Goal: Transaction & Acquisition: Obtain resource

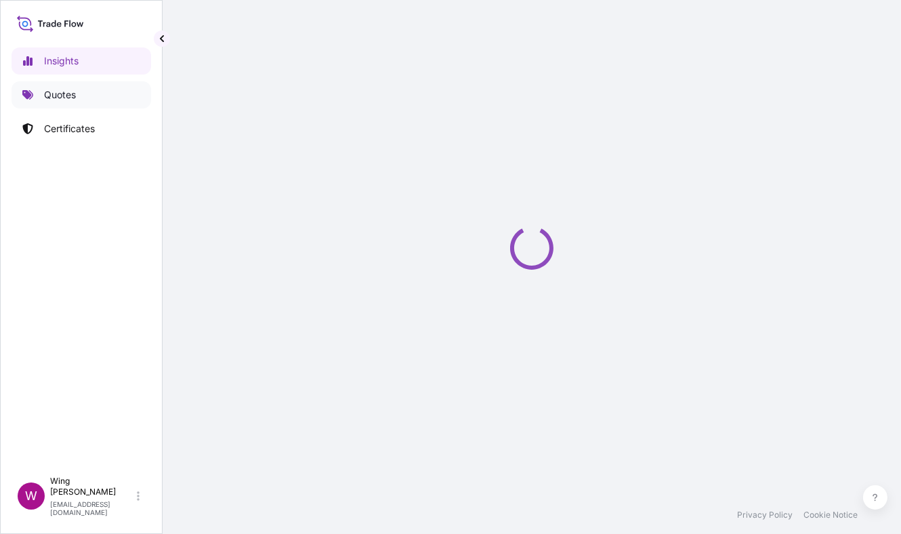
click at [71, 98] on p "Quotes" at bounding box center [60, 95] width 32 height 14
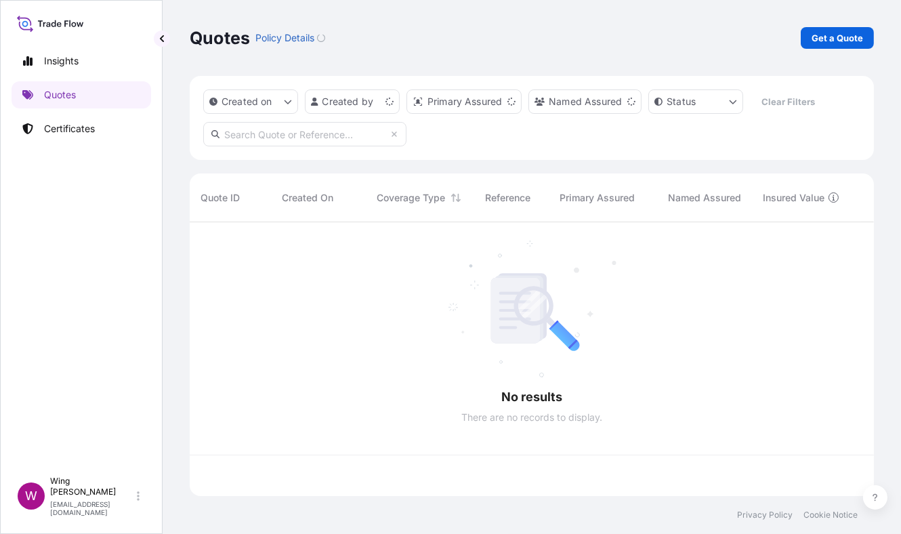
scroll to position [267, 670]
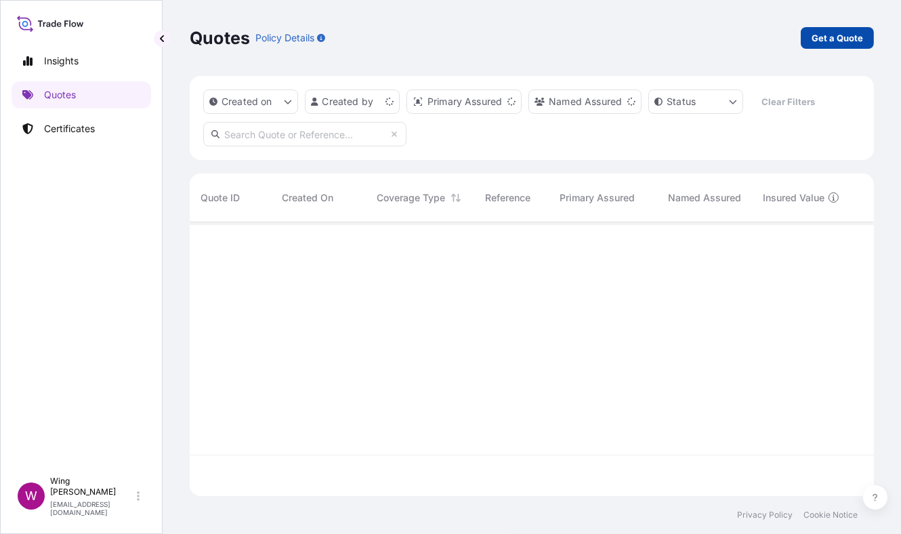
click at [829, 28] on link "Get a Quote" at bounding box center [836, 38] width 73 height 22
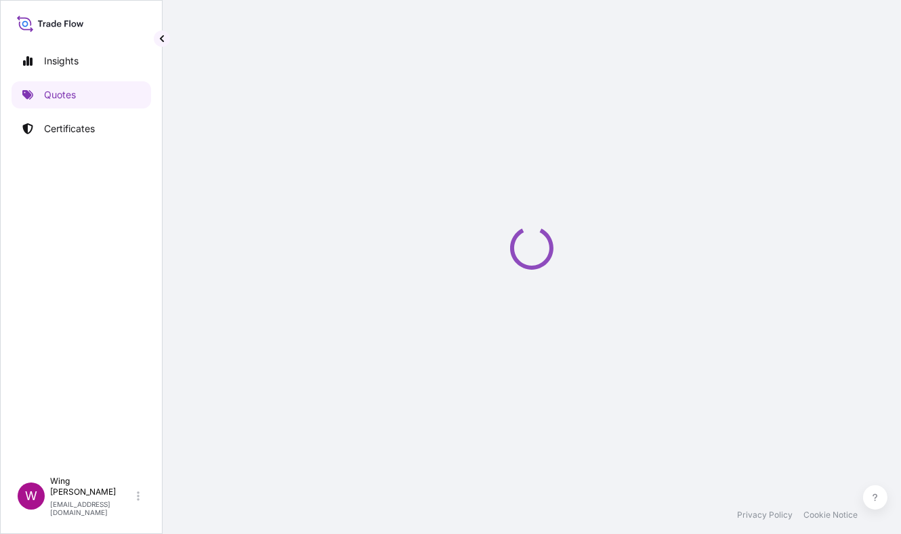
select select "AIR"
select select "Transit"
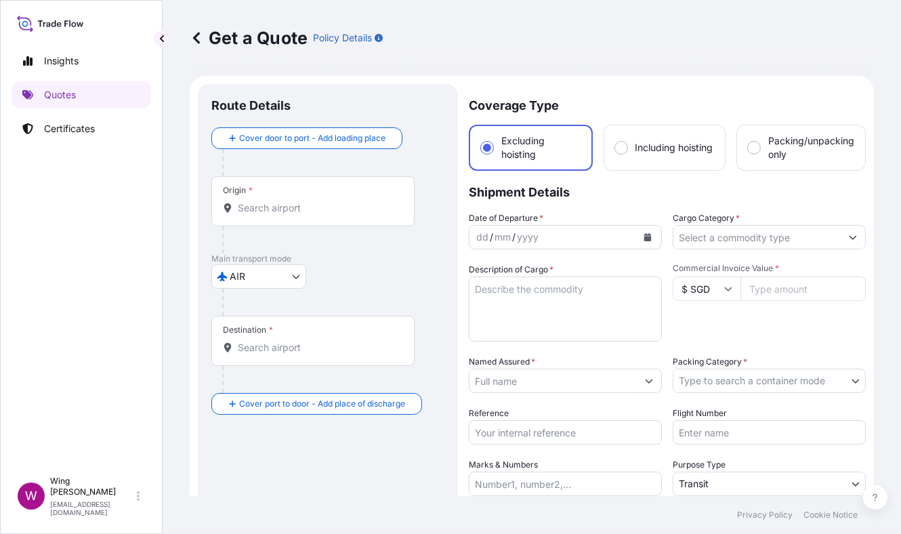
scroll to position [22, 0]
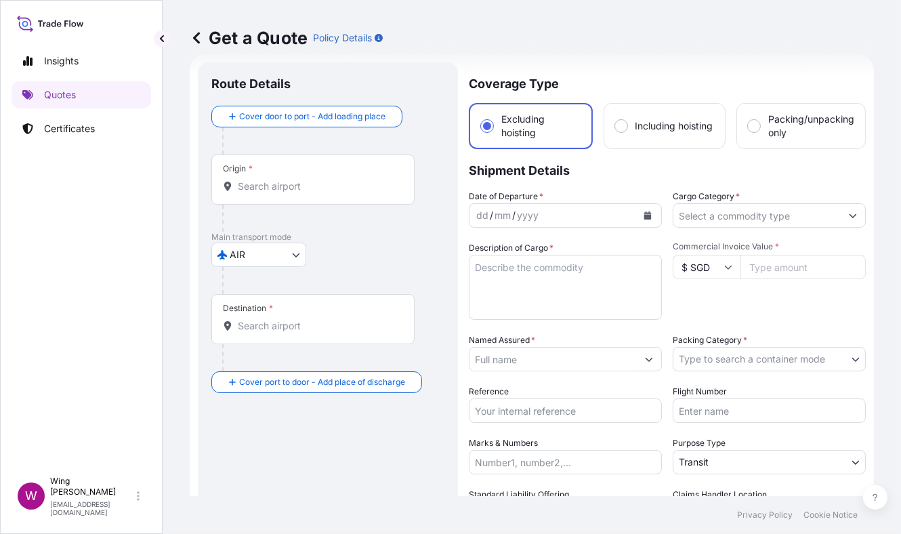
click at [251, 257] on body "Insights Quotes Certificates W Wing Lee [EMAIL_ADDRESS][DOMAIN_NAME] Get a Quot…" at bounding box center [450, 267] width 901 height 534
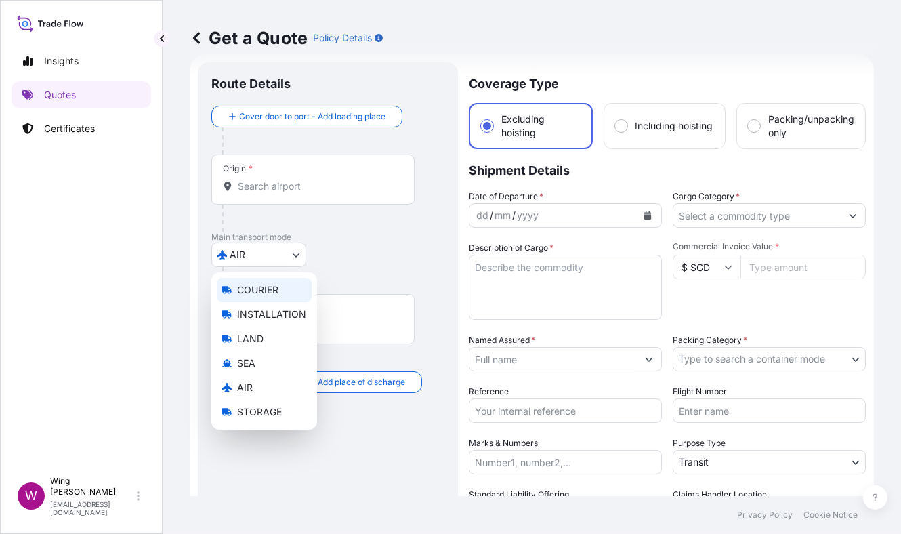
click at [247, 287] on span "COURIER" at bounding box center [257, 290] width 41 height 14
select select "COURIER"
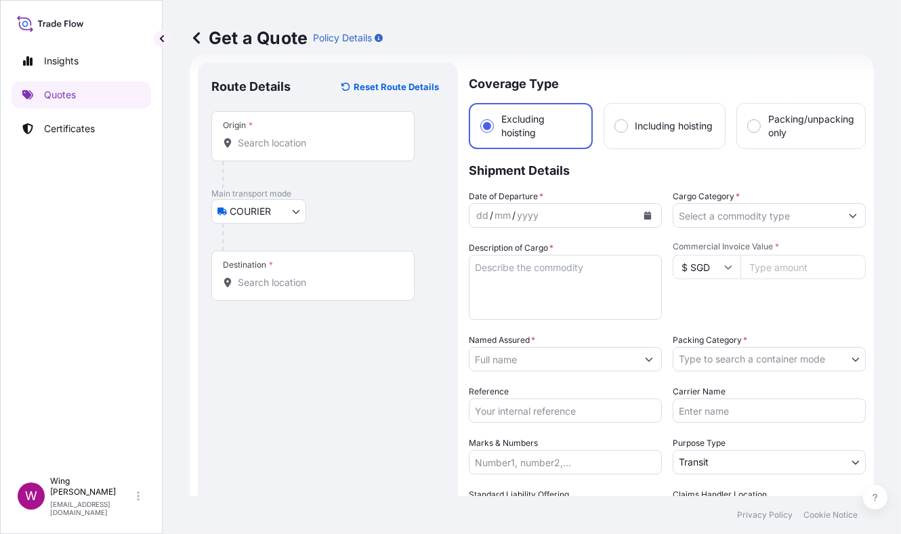
click at [260, 150] on div "Origin *" at bounding box center [312, 136] width 203 height 50
click at [260, 150] on input "Origin *" at bounding box center [318, 143] width 160 height 14
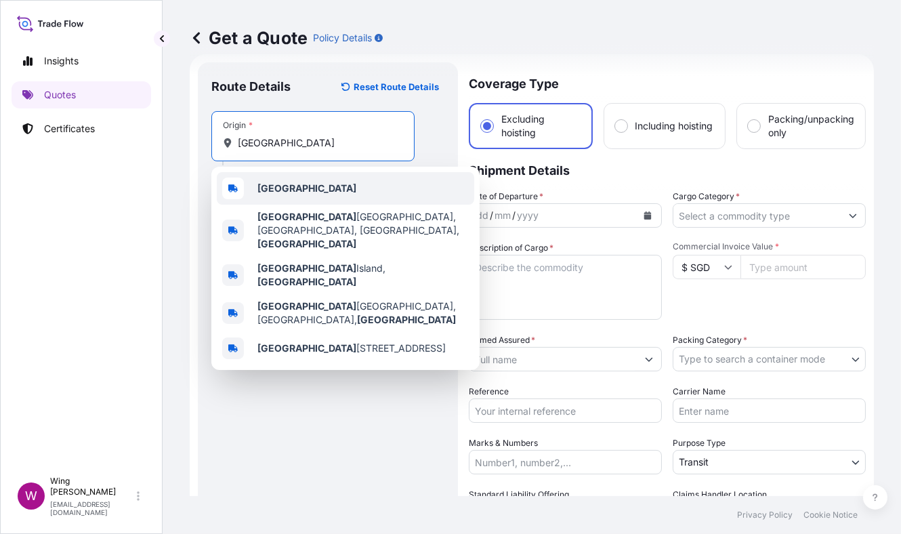
click at [269, 182] on b "[GEOGRAPHIC_DATA]" at bounding box center [306, 188] width 99 height 12
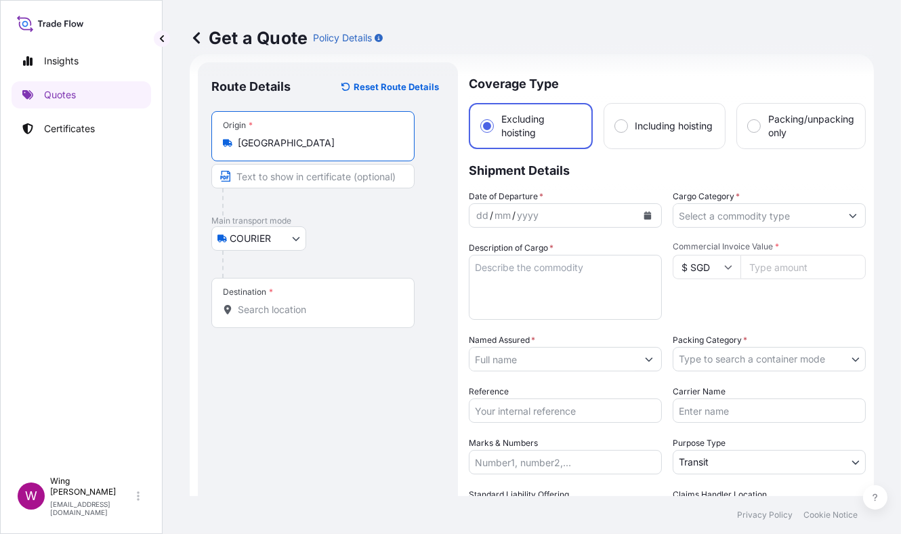
type input "[GEOGRAPHIC_DATA]"
click at [285, 307] on input "Destination *" at bounding box center [318, 310] width 160 height 14
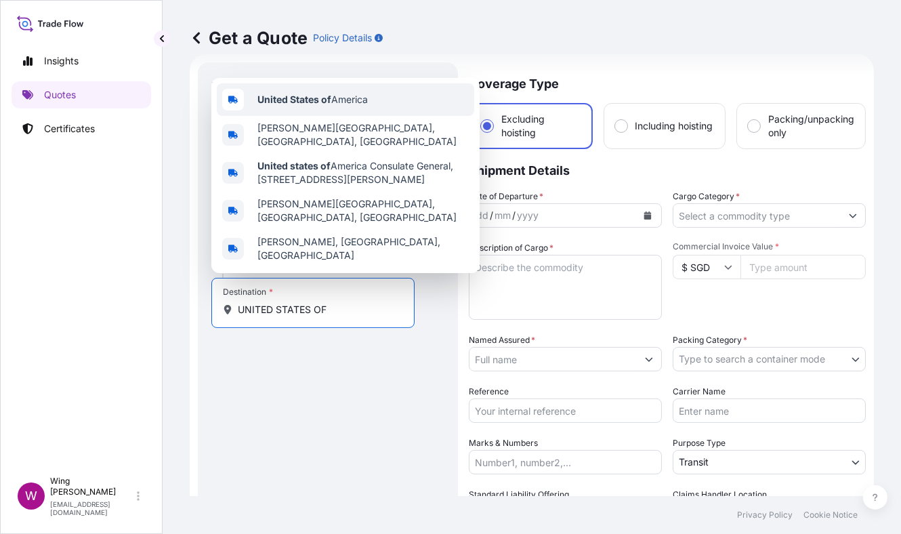
click at [328, 97] on b "United States of" at bounding box center [294, 99] width 74 height 12
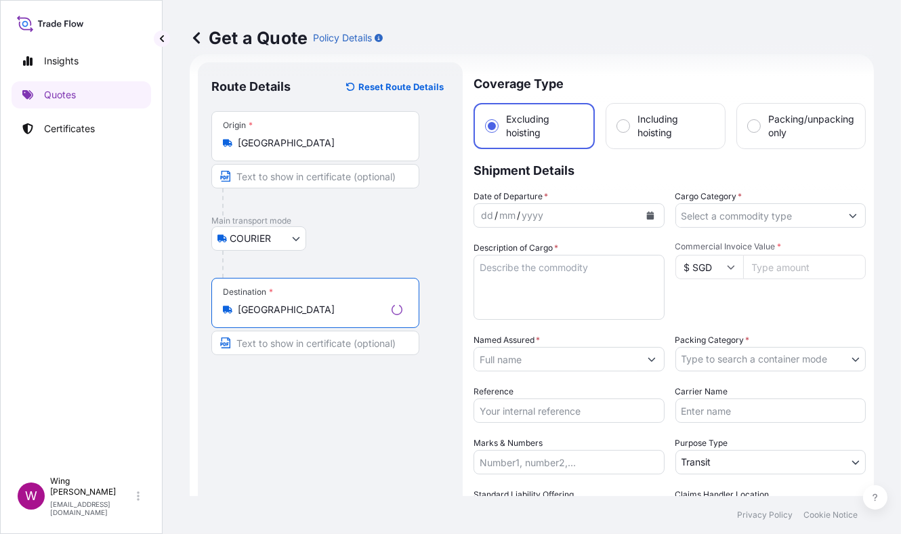
type input "[GEOGRAPHIC_DATA]"
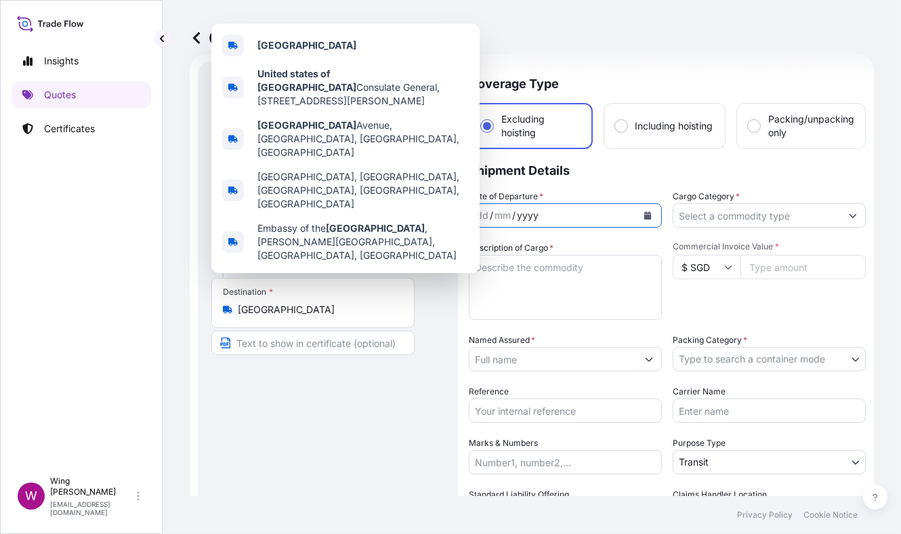
click at [528, 209] on div "yyyy" at bounding box center [527, 215] width 24 height 16
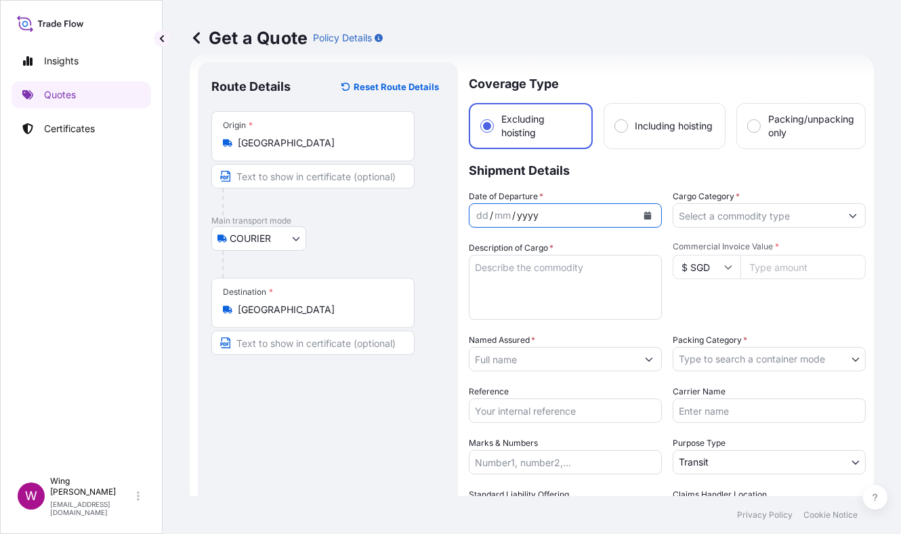
click at [644, 214] on icon "Calendar" at bounding box center [647, 215] width 7 height 8
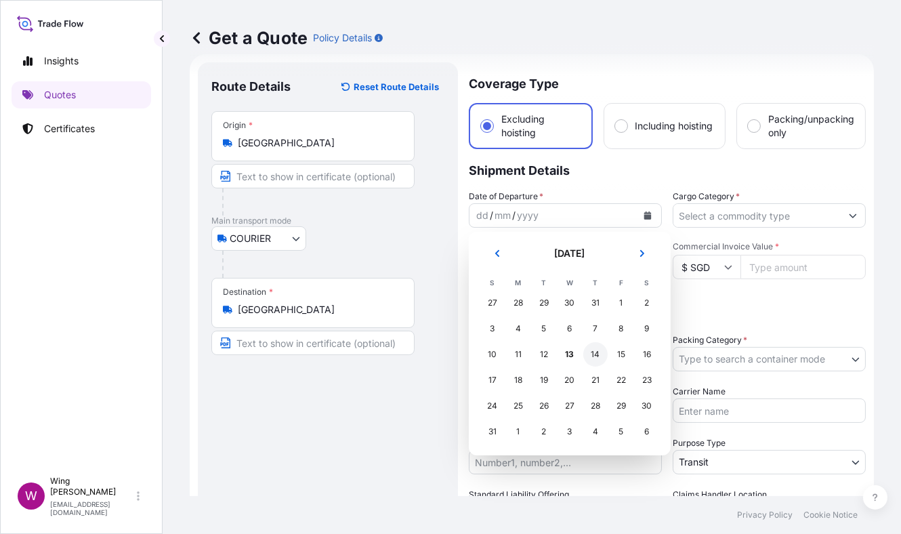
click at [593, 359] on div "14" at bounding box center [595, 354] width 24 height 24
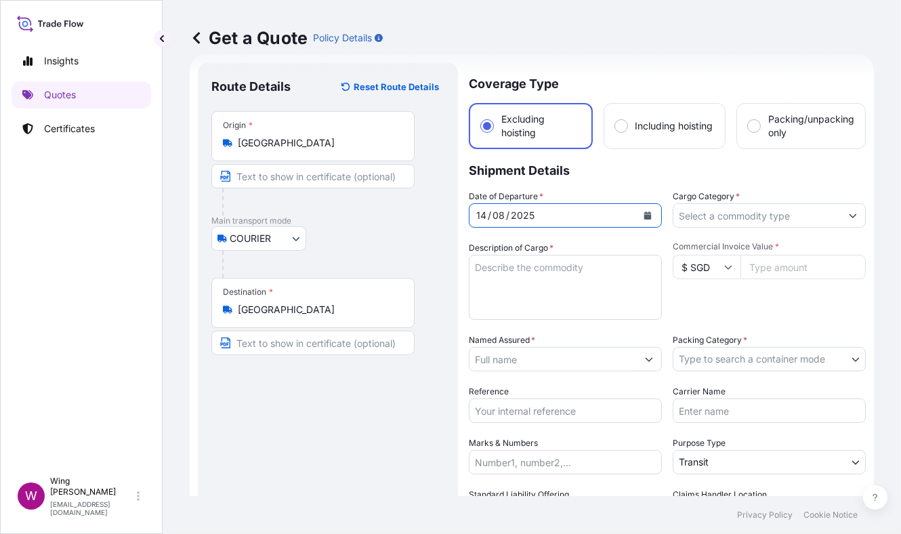
click at [728, 220] on input "Cargo Category *" at bounding box center [756, 215] width 167 height 24
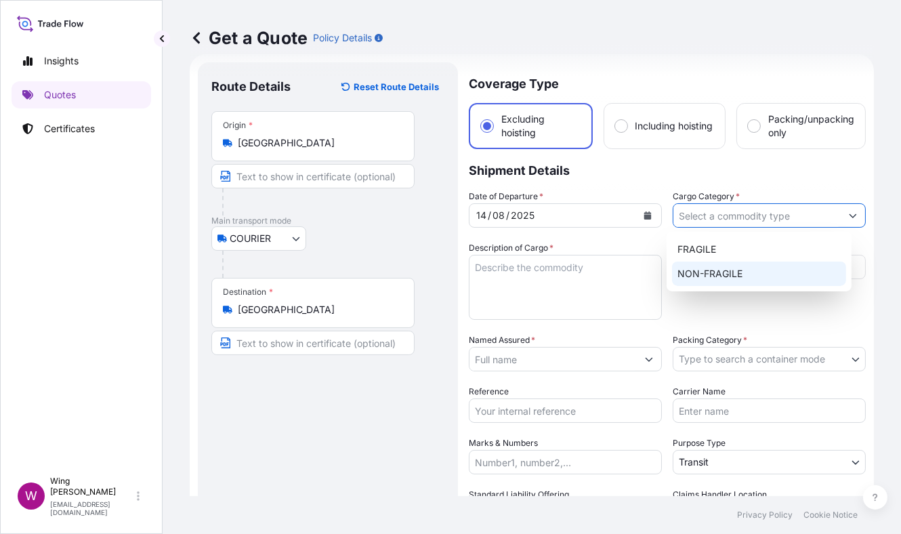
click at [723, 272] on div "NON-FRAGILE" at bounding box center [759, 273] width 174 height 24
type input "NON-FRAGILE"
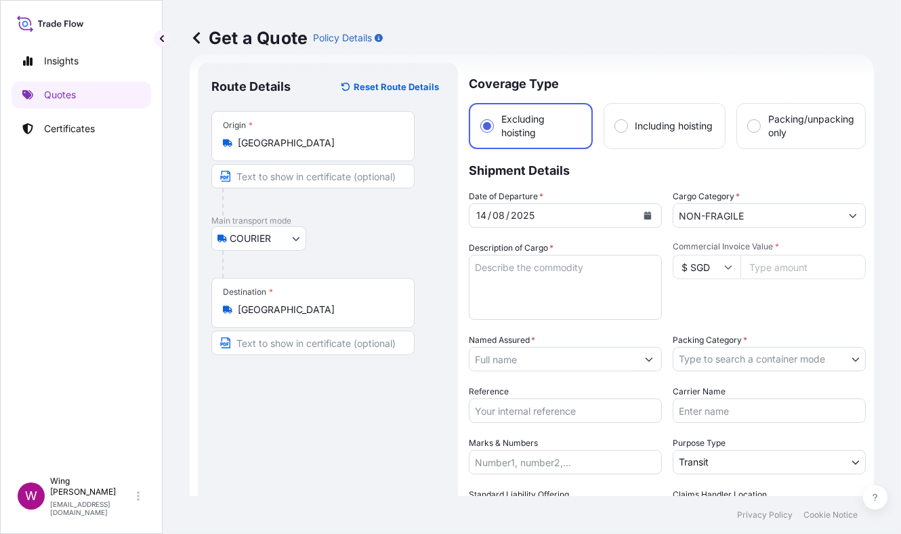
click at [394, 240] on div "COURIER COURIER INSTALLATION LAND SEA AIR STORAGE" at bounding box center [327, 238] width 233 height 24
click at [540, 276] on textarea "Description of Cargo *" at bounding box center [565, 287] width 193 height 65
drag, startPoint x: 393, startPoint y: 236, endPoint x: 409, endPoint y: 235, distance: 16.3
click at [393, 236] on div "COURIER COURIER INSTALLATION LAND SEA AIR STORAGE" at bounding box center [327, 238] width 233 height 24
click at [685, 261] on input "$ SGD" at bounding box center [706, 267] width 68 height 24
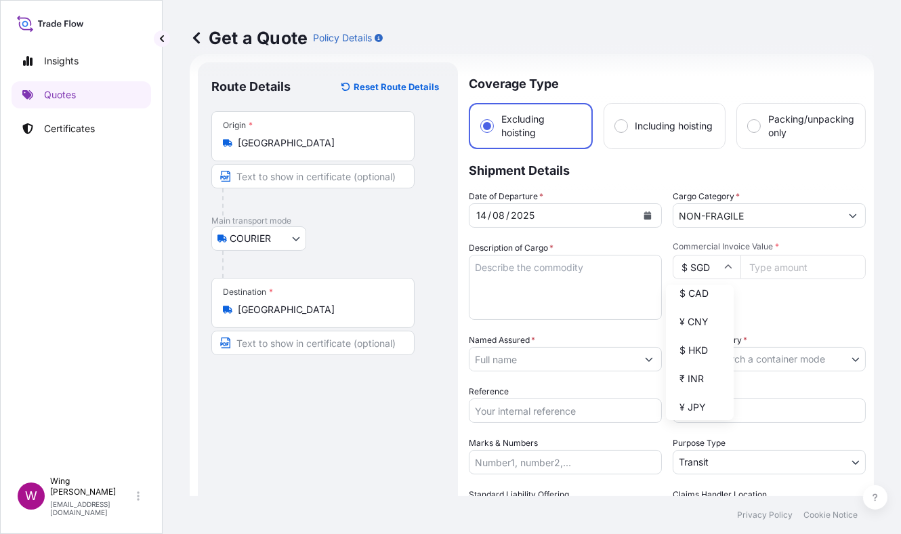
scroll to position [271, 0]
click at [698, 272] on div "$ HKD" at bounding box center [699, 259] width 57 height 26
type input "$ HKD"
click at [776, 265] on input "Commercial Invoice Value *" at bounding box center [802, 267] width 125 height 24
paste input "146160.00"
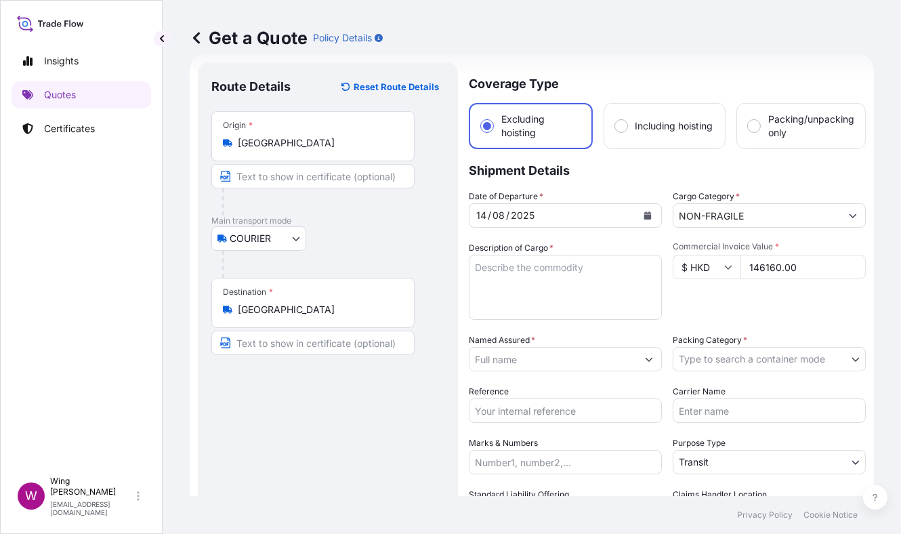
type input "146160.00"
click at [381, 417] on div "Route Details Reset Route Details Place of loading Road / [GEOGRAPHIC_DATA] / I…" at bounding box center [327, 344] width 233 height 537
click at [360, 416] on div "Route Details Reset Route Details Place of loading Road / [GEOGRAPHIC_DATA] / I…" at bounding box center [327, 344] width 233 height 537
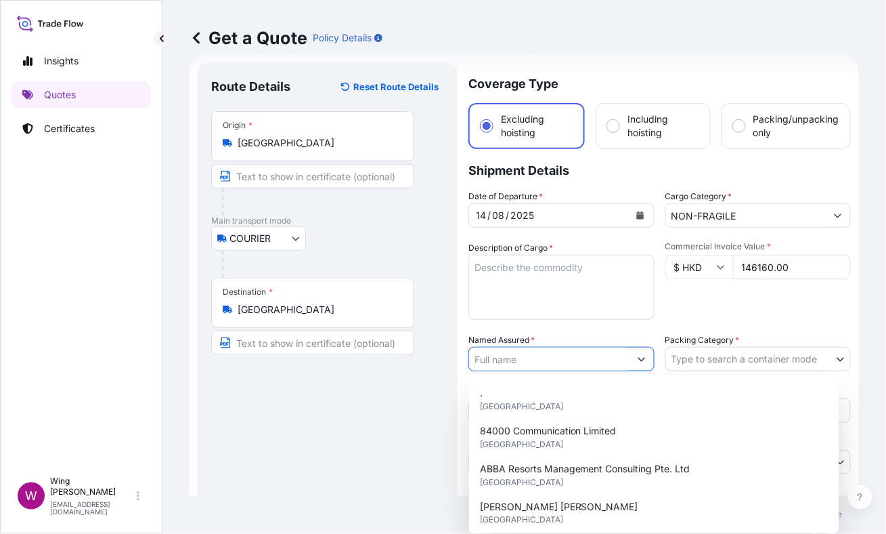
click at [601, 351] on input "Named Assured *" at bounding box center [549, 359] width 160 height 24
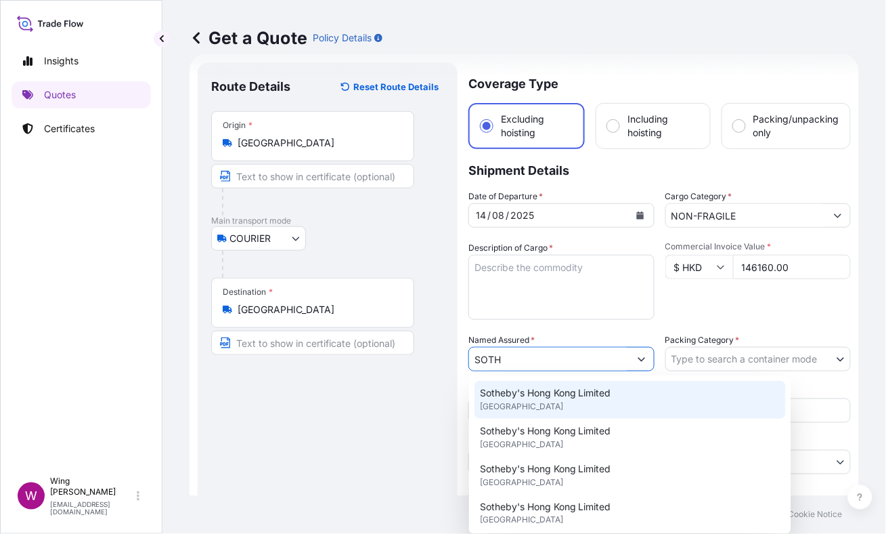
click at [517, 386] on span "Sotheby's Hong Kong Limited" at bounding box center [545, 393] width 131 height 14
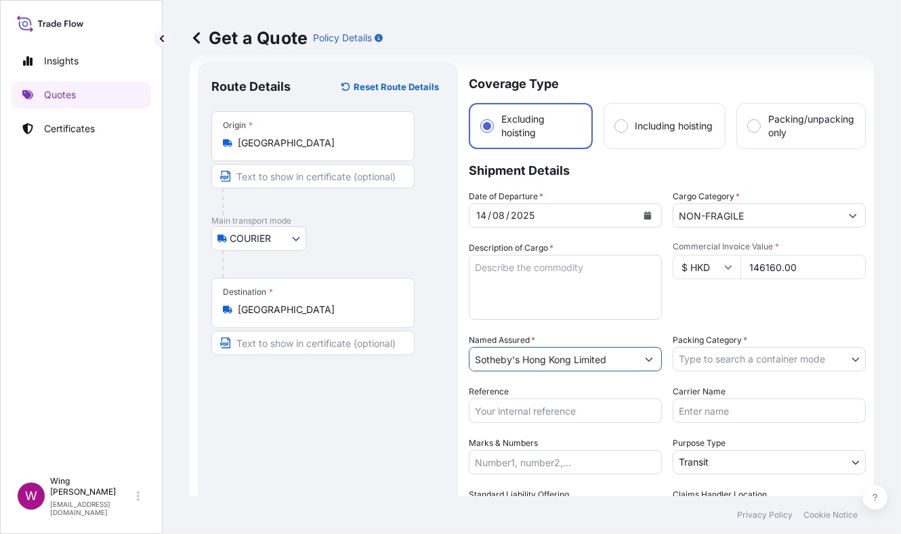
type input "Sotheby's Hong Kong Limited"
click at [732, 358] on body "1 option available. 13 options available. Insights Quotes Certificates W Wing L…" at bounding box center [450, 267] width 901 height 534
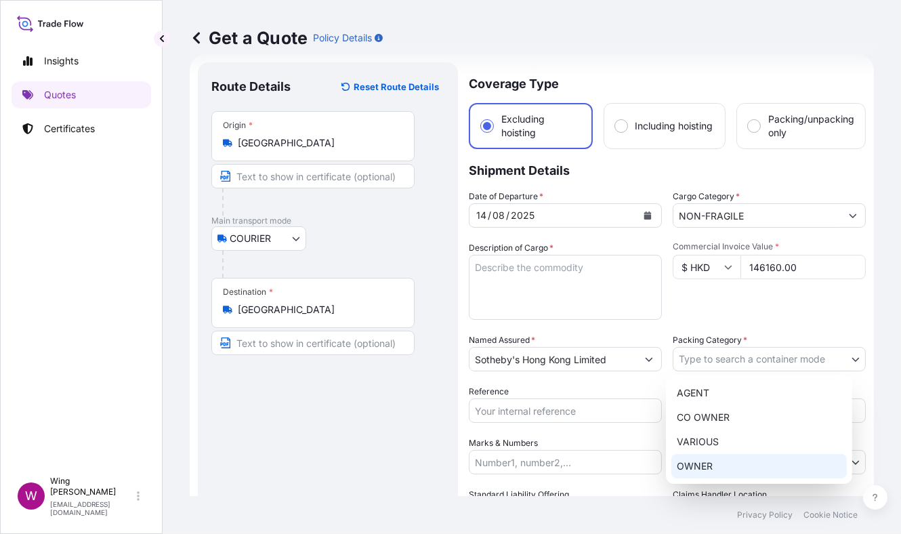
click at [693, 473] on div "OWNER" at bounding box center [758, 466] width 175 height 24
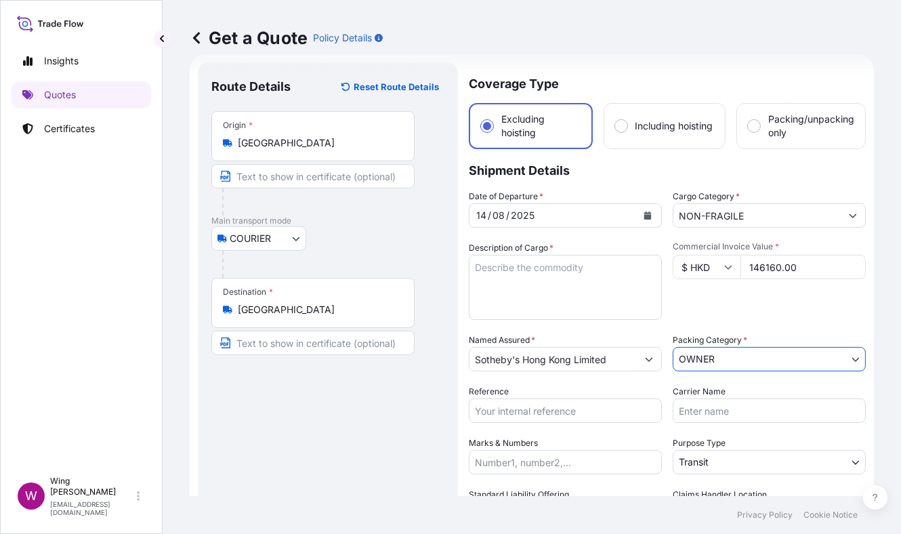
click at [564, 417] on input "Reference" at bounding box center [565, 410] width 193 height 24
click at [528, 407] on input "Reference" at bounding box center [565, 410] width 193 height 24
paste input "AMIM259302MEME"
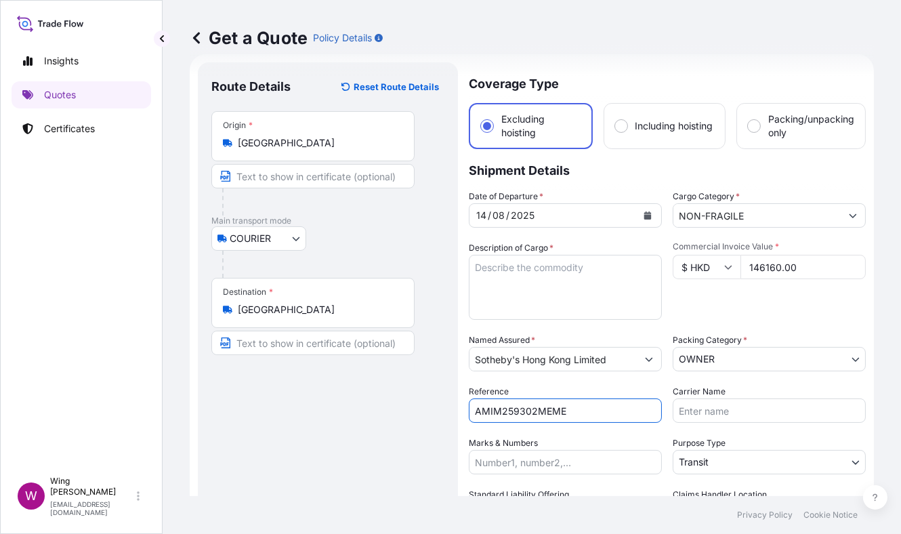
type input "AMIM259302MEME"
click at [274, 429] on div "Route Details Reset Route Details Place of loading Road / [GEOGRAPHIC_DATA] / I…" at bounding box center [327, 344] width 233 height 537
click at [360, 450] on div "Route Details Reset Route Details Place of loading Road / [GEOGRAPHIC_DATA] / I…" at bounding box center [327, 344] width 233 height 537
click at [516, 276] on textarea "Description of Cargo *" at bounding box center [565, 287] width 193 height 65
click at [358, 406] on div "Route Details Reset Route Details Place of loading Road / [GEOGRAPHIC_DATA] / I…" at bounding box center [327, 344] width 233 height 537
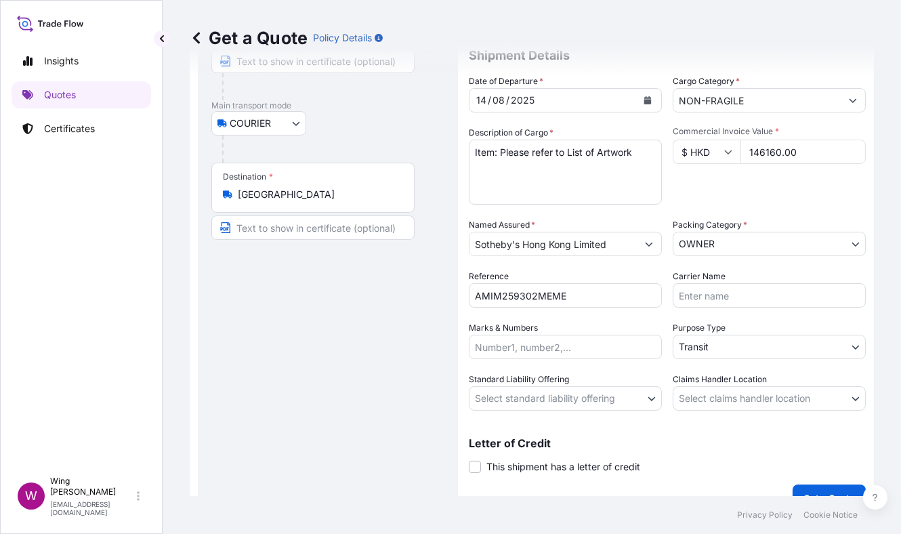
scroll to position [158, 0]
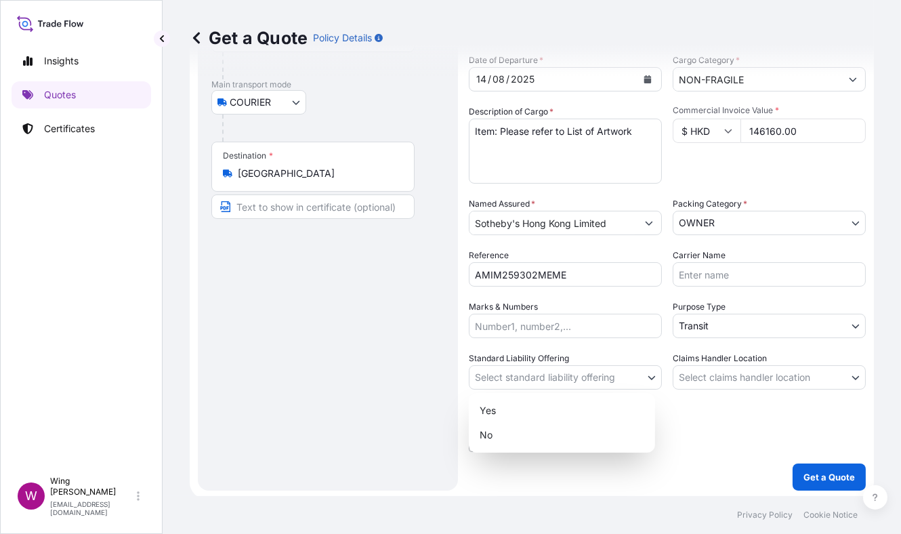
click at [546, 379] on body "Insights Quotes Certificates W Wing Lee [EMAIL_ADDRESS][DOMAIN_NAME] Get a Quot…" at bounding box center [450, 267] width 901 height 534
click at [526, 408] on div "Yes" at bounding box center [561, 410] width 175 height 24
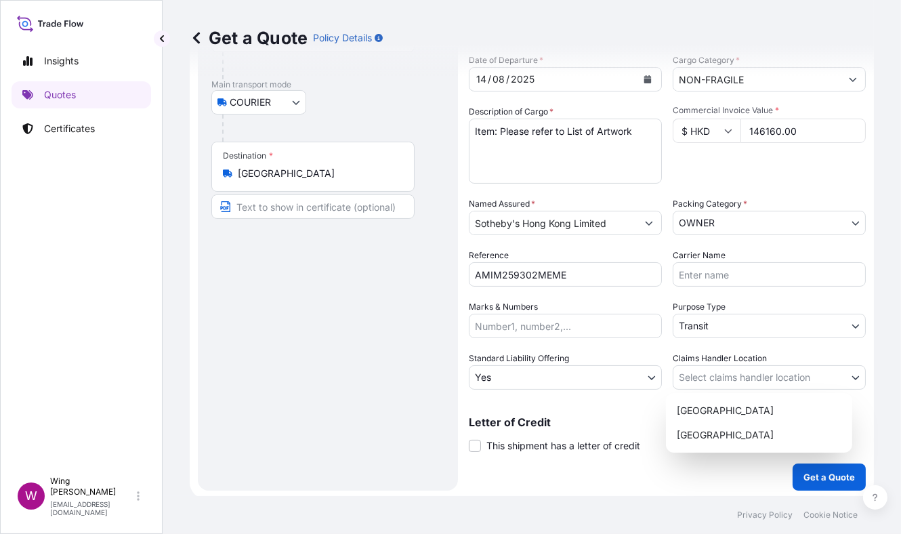
click at [684, 372] on body "Insights Quotes Certificates W Wing Lee [EMAIL_ADDRESS][DOMAIN_NAME] Get a Quot…" at bounding box center [450, 267] width 901 height 534
click at [689, 414] on div "[GEOGRAPHIC_DATA]" at bounding box center [758, 410] width 175 height 24
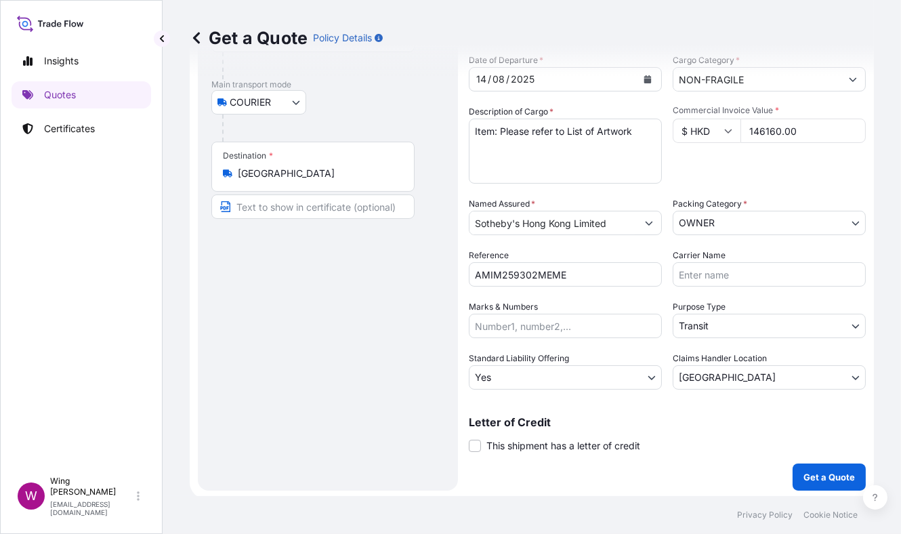
click at [393, 415] on div "Route Details Reset Route Details Place of loading Road / [GEOGRAPHIC_DATA] / I…" at bounding box center [327, 208] width 233 height 537
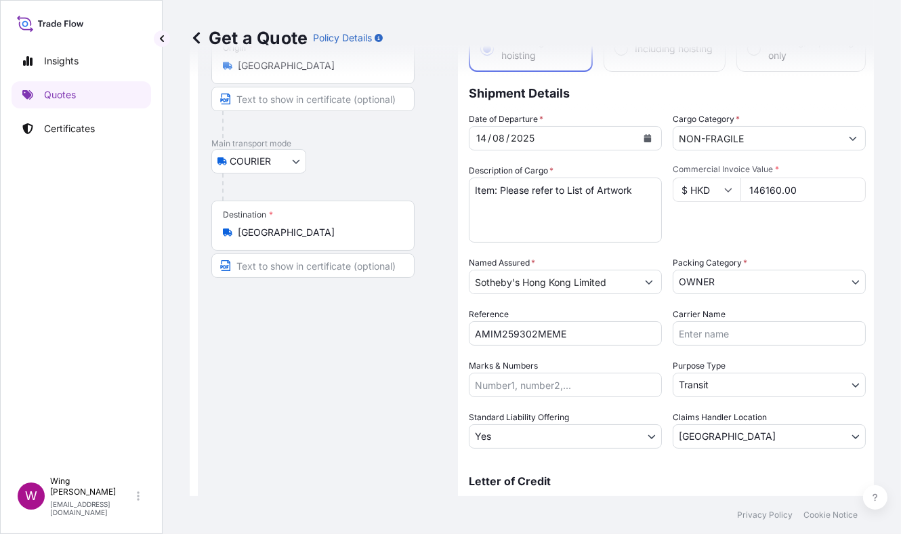
scroll to position [68, 0]
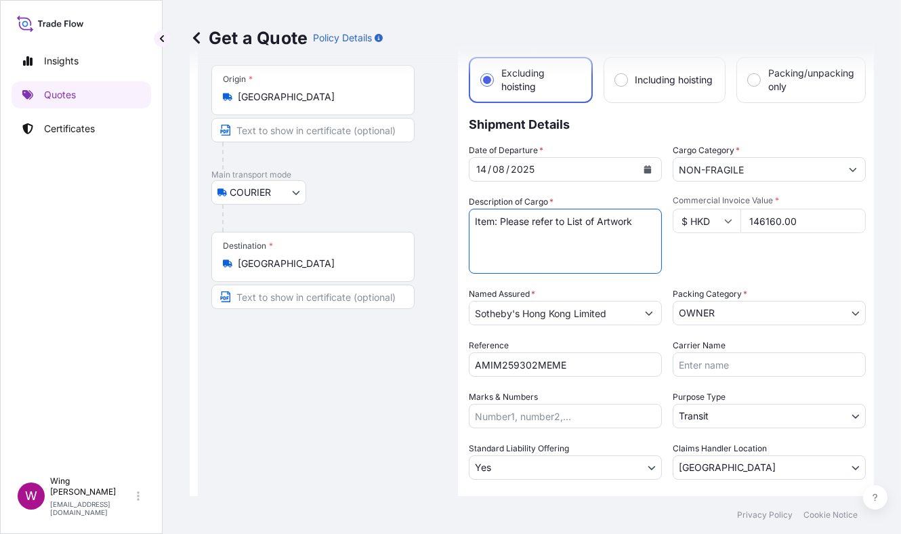
drag, startPoint x: 633, startPoint y: 221, endPoint x: 499, endPoint y: 225, distance: 134.1
click at [499, 225] on textarea "Item: Please refer to List of Artwork" at bounding box center [565, 241] width 193 height 65
paste textarea "1. C3CFB, [PERSON_NAME], Burung, oil on canvas (25,200.00 HKD) 2. BHZ85, [PERSO…"
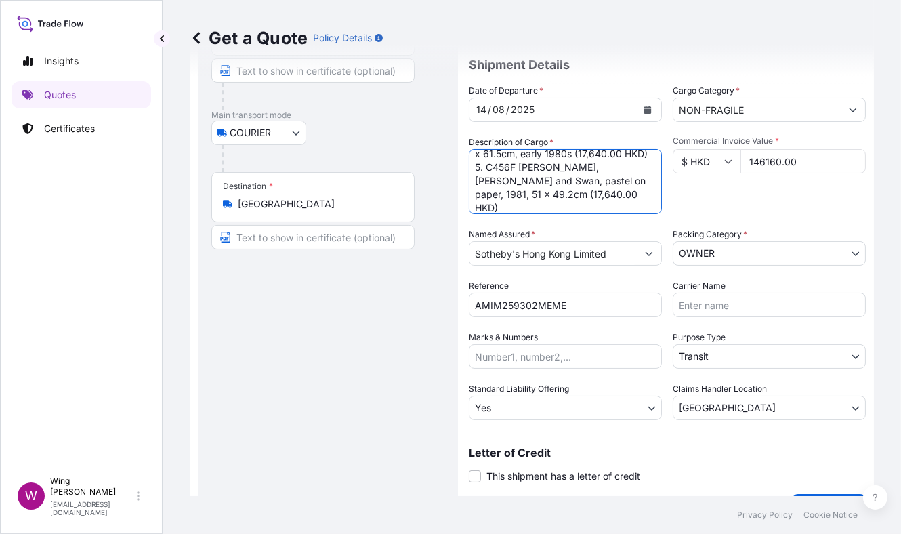
scroll to position [158, 0]
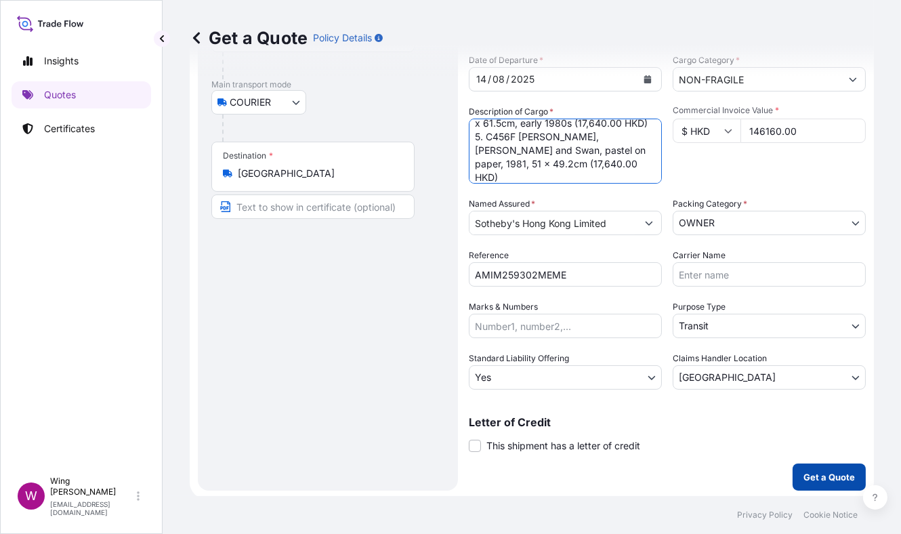
type textarea "Item: 1. C3CFB, [PERSON_NAME], Burung, oil on canvas (25,200.00 HKD) 2. BHZ85, …"
click at [813, 470] on p "Get a Quote" at bounding box center [828, 477] width 51 height 14
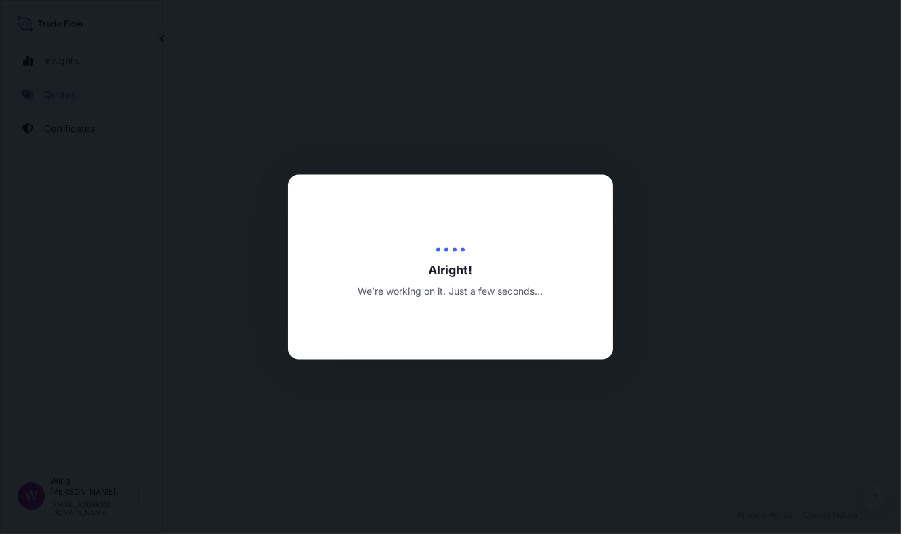
select select "COURIER"
select select "27"
select select "Transit"
select select "Yes"
select select "[GEOGRAPHIC_DATA]"
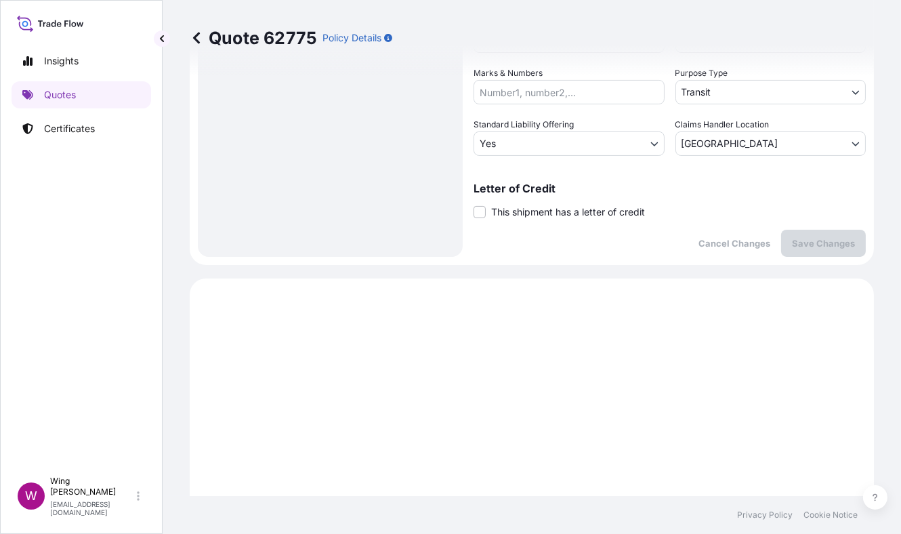
scroll to position [600, 0]
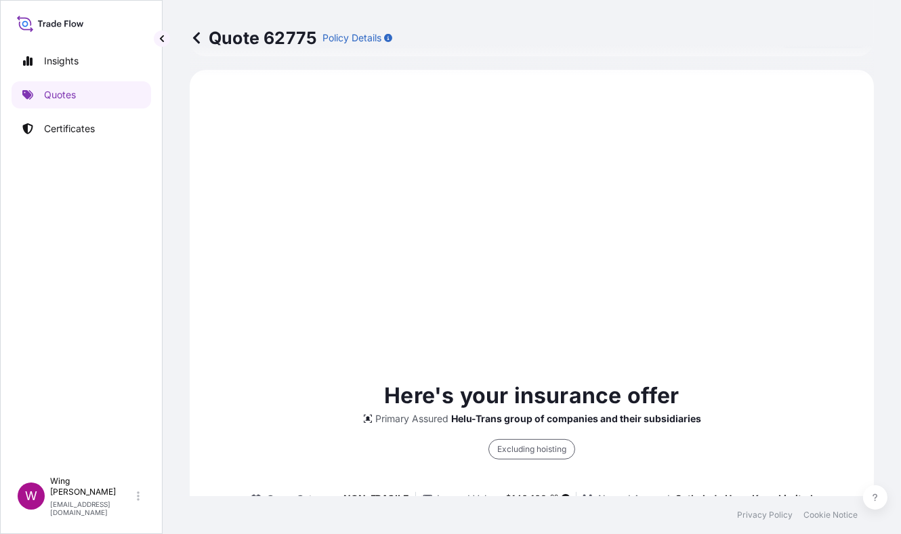
click at [299, 298] on div "Here's your insurance offer Primary Assured Helu-Trans group of companies and t…" at bounding box center [532, 542] width 646 height 907
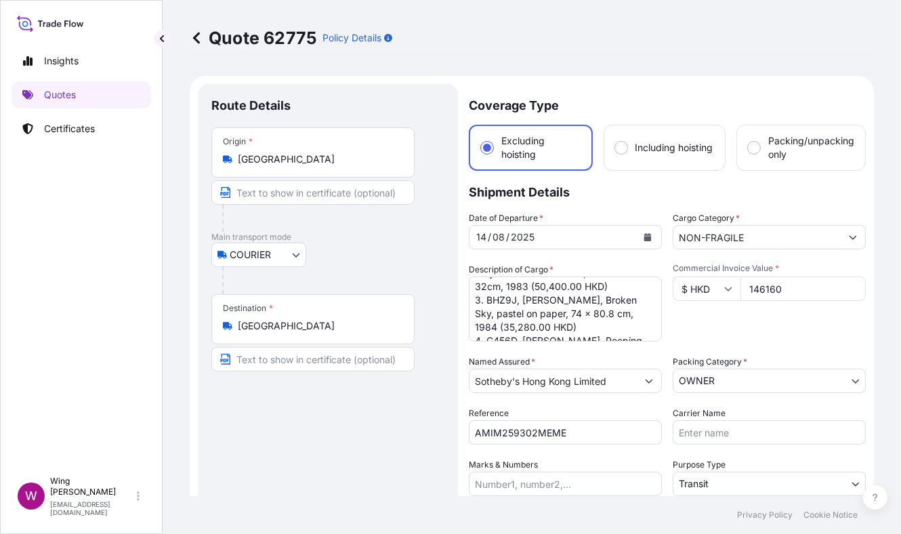
scroll to position [164, 0]
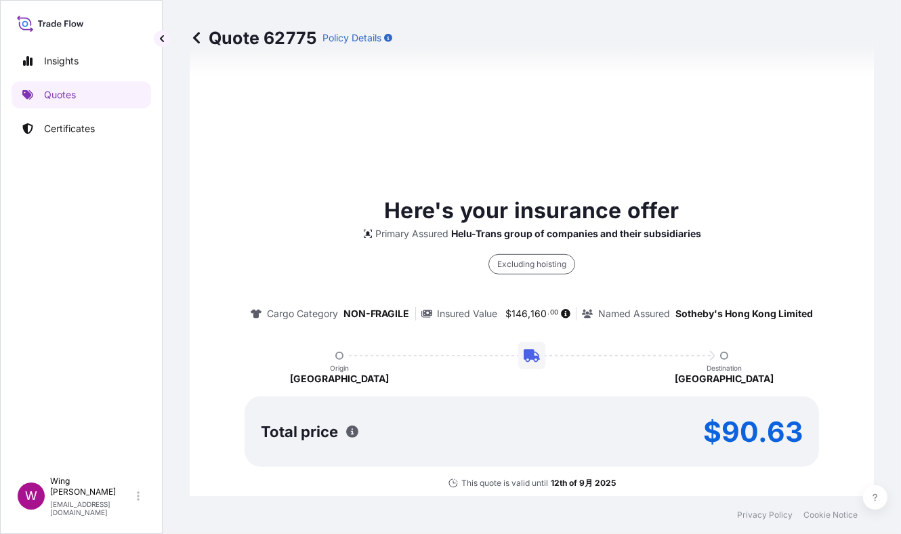
type input "[DATE]"
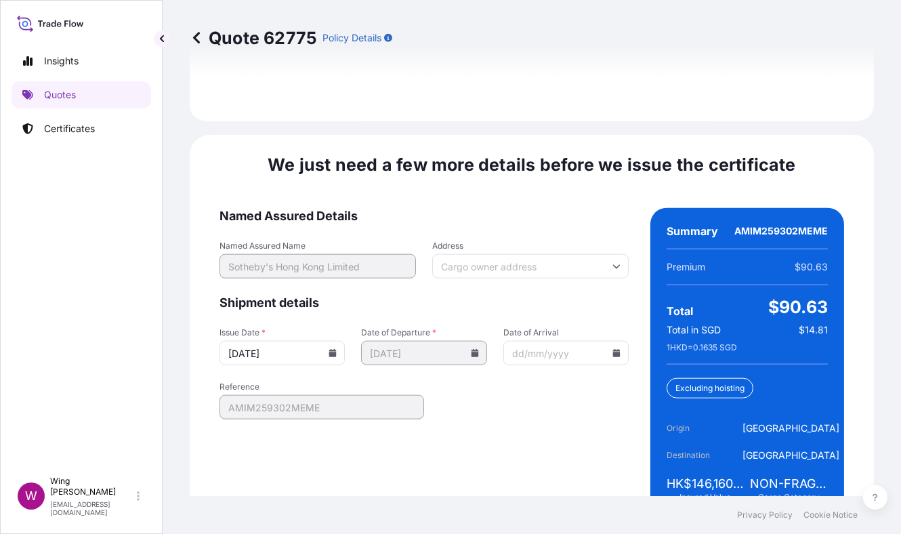
scroll to position [1948, 0]
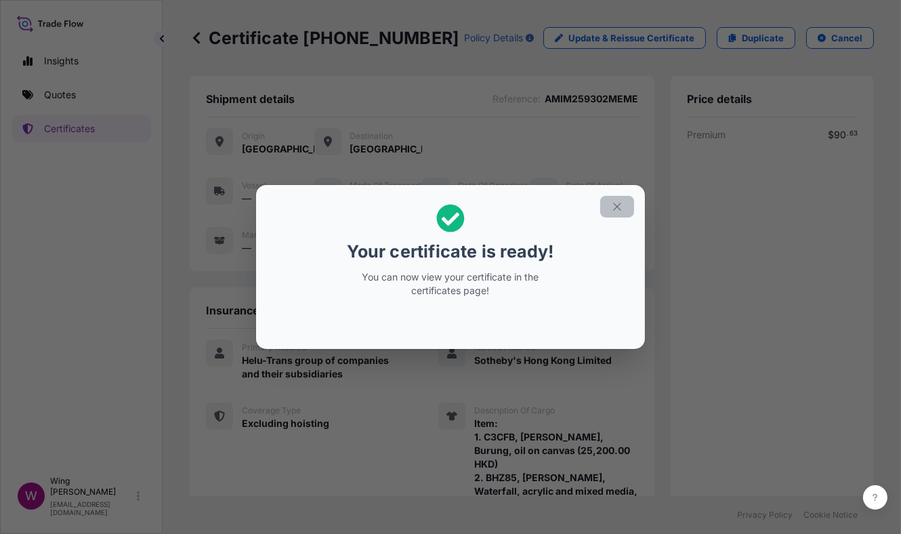
click at [611, 203] on icon "button" at bounding box center [617, 206] width 12 height 12
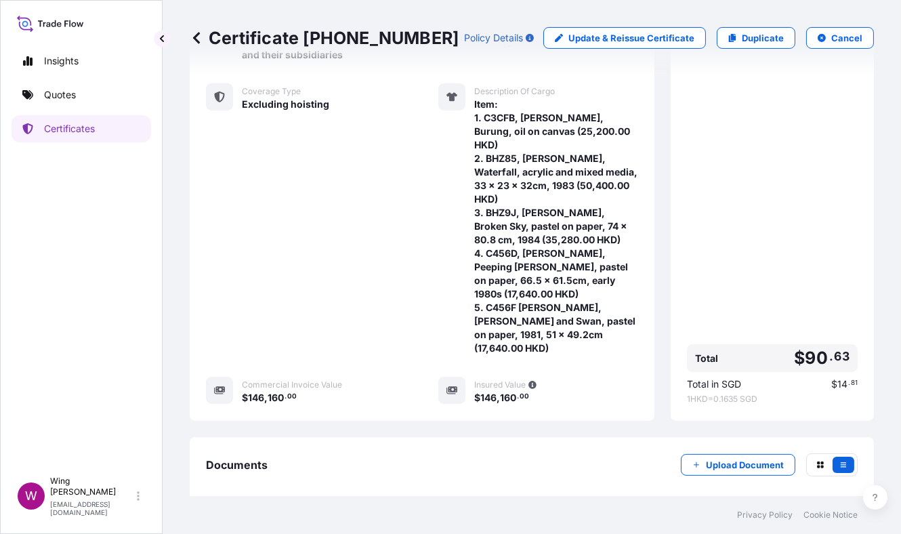
scroll to position [362, 0]
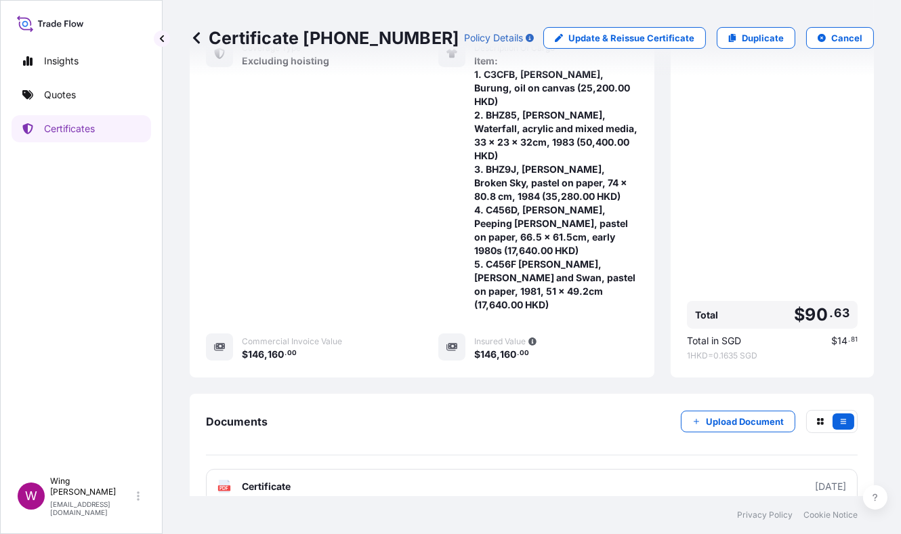
click at [223, 486] on text "PDF" at bounding box center [224, 488] width 9 height 5
click at [60, 91] on p "Quotes" at bounding box center [60, 95] width 32 height 14
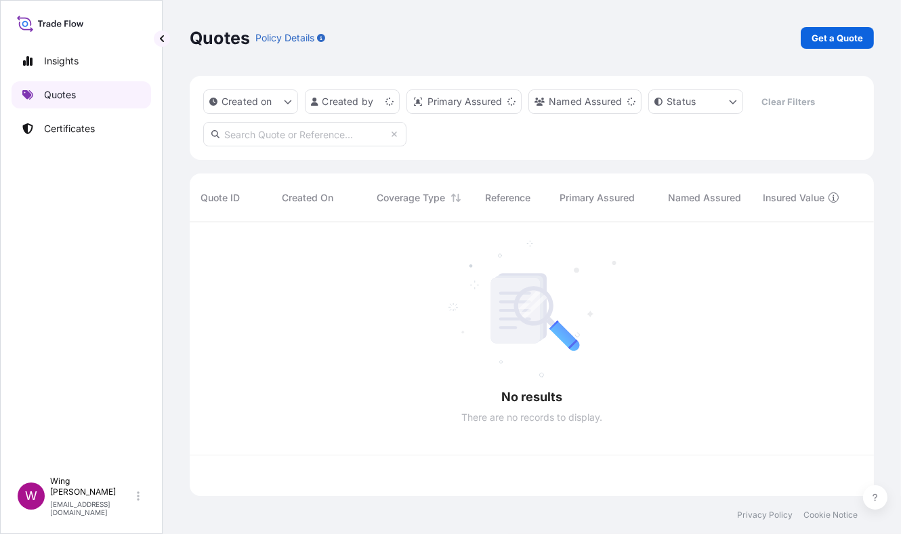
scroll to position [267, 670]
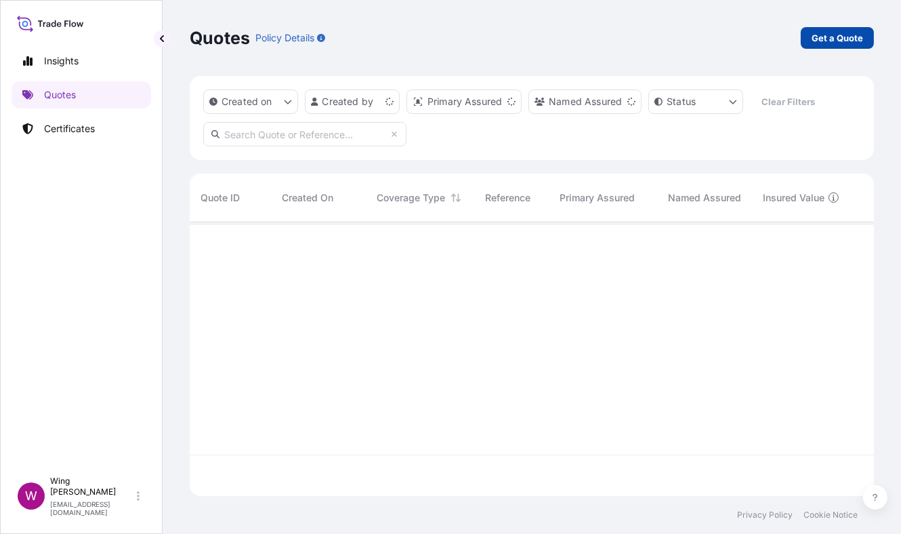
click at [830, 38] on p "Get a Quote" at bounding box center [836, 38] width 51 height 14
select select "AIR"
select select "Transit"
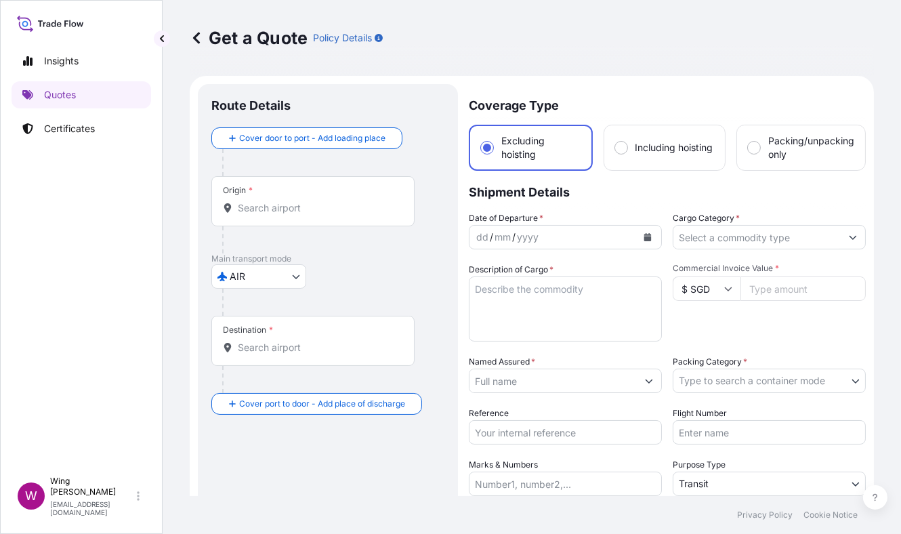
scroll to position [22, 0]
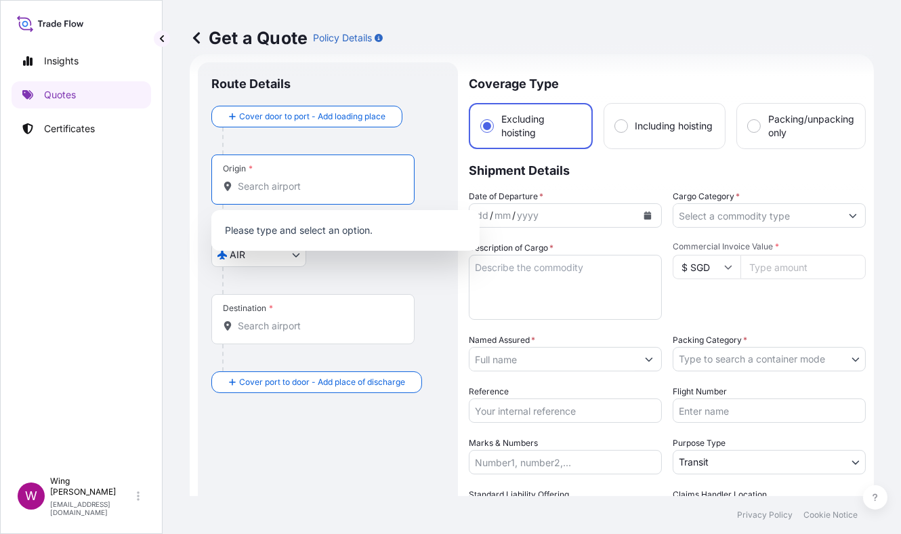
click at [265, 181] on input "Origin *" at bounding box center [318, 186] width 160 height 14
paste input "[GEOGRAPHIC_DATA]"
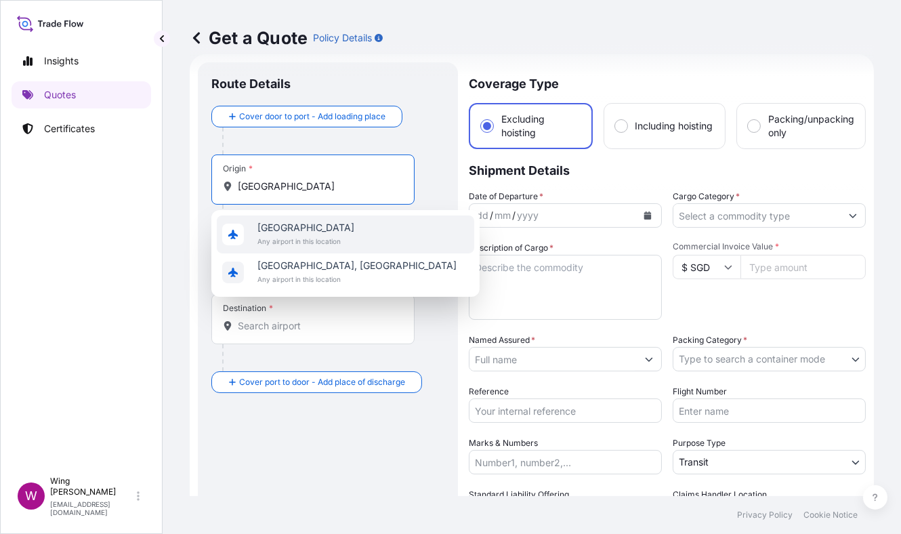
click at [268, 240] on span "Any airport in this location" at bounding box center [305, 241] width 97 height 14
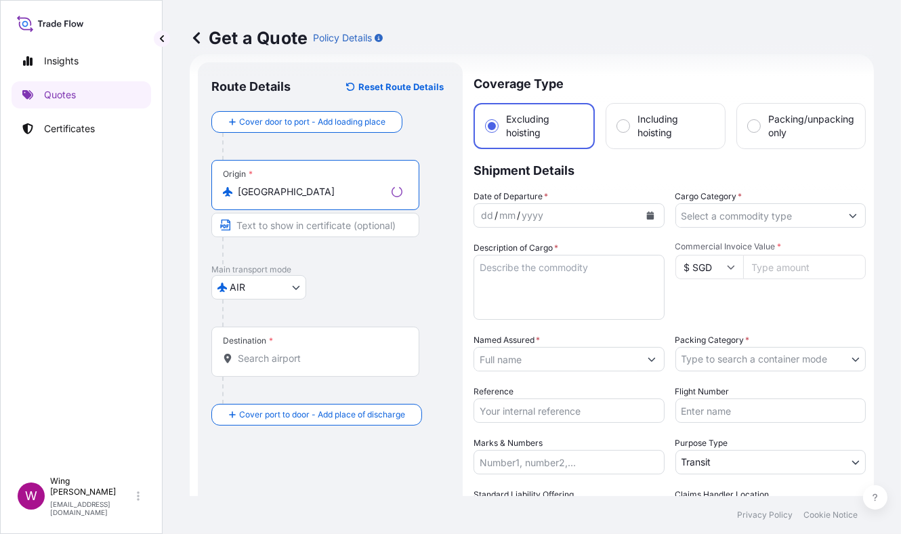
type input "[GEOGRAPHIC_DATA]"
click at [268, 350] on div "Destination *" at bounding box center [315, 351] width 208 height 50
click at [268, 351] on input "Destination *" at bounding box center [320, 358] width 165 height 14
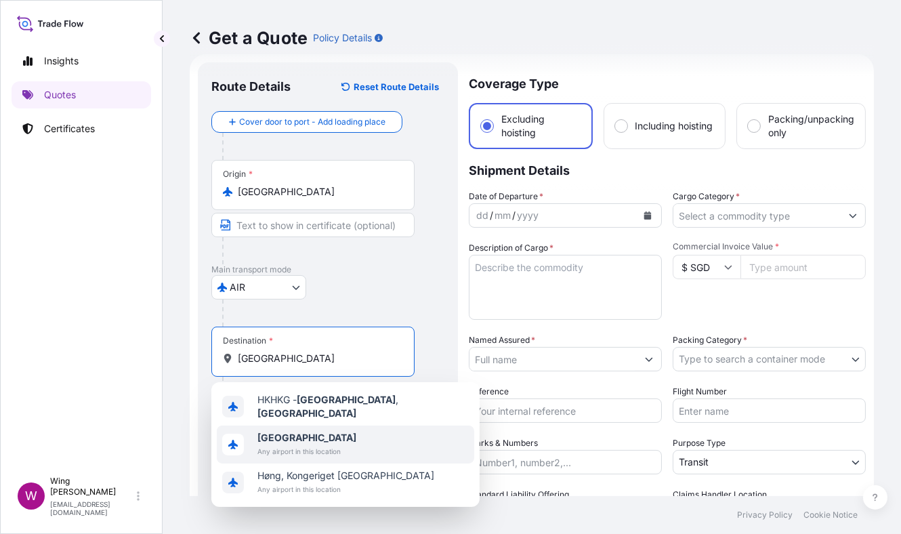
click at [266, 444] on span "Any airport in this location" at bounding box center [306, 451] width 99 height 14
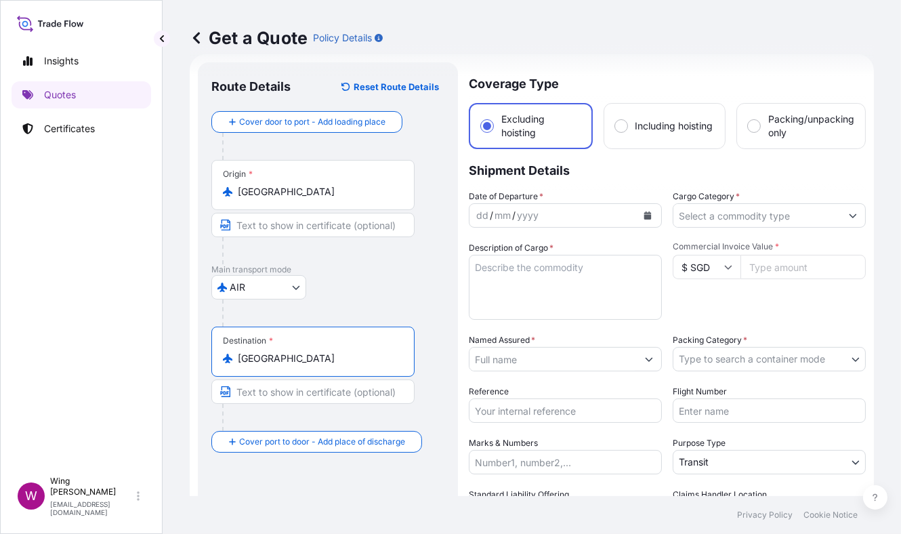
type input "[GEOGRAPHIC_DATA]"
click at [644, 215] on icon "Calendar" at bounding box center [647, 215] width 7 height 8
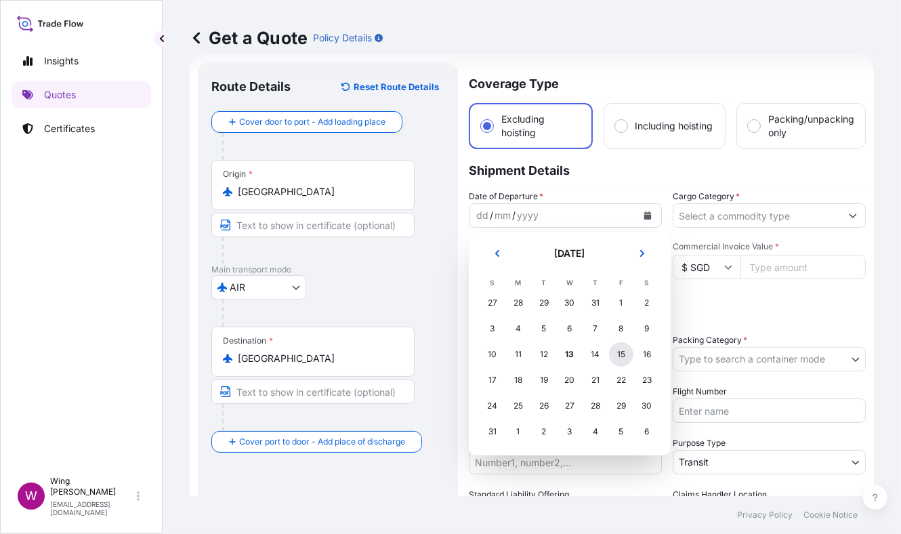
click at [620, 356] on div "15" at bounding box center [621, 354] width 24 height 24
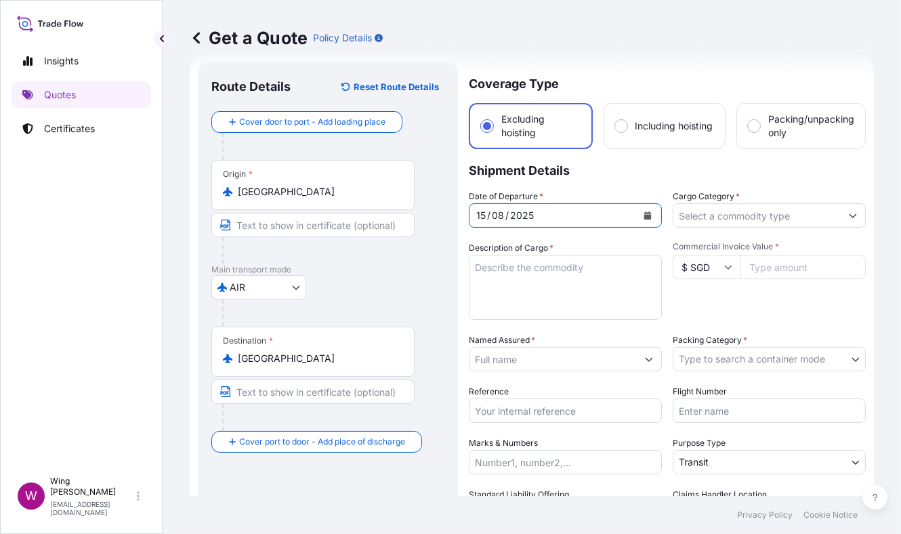
click at [767, 215] on input "Cargo Category *" at bounding box center [756, 215] width 167 height 24
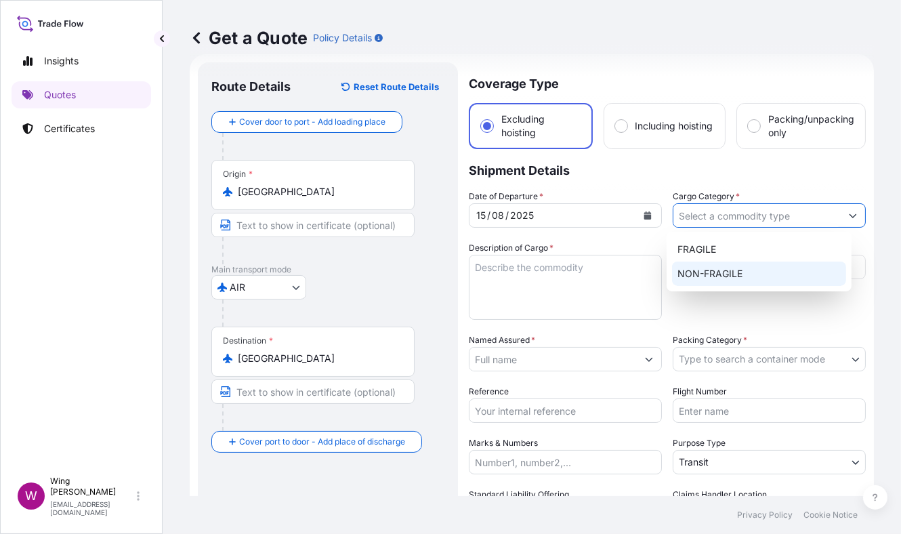
click at [735, 282] on div "NON-FRAGILE" at bounding box center [759, 273] width 174 height 24
type input "NON-FRAGILE"
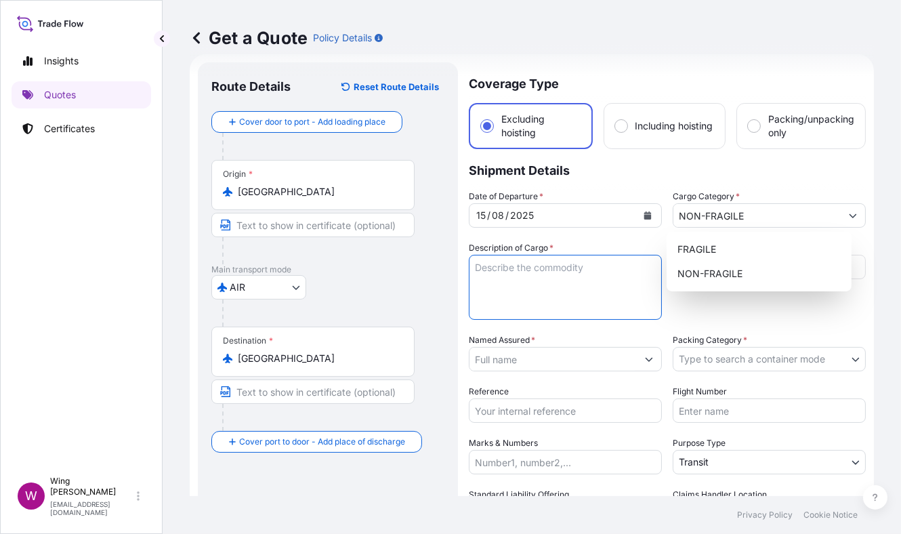
click at [481, 274] on textarea "Description of Cargo *" at bounding box center [565, 287] width 193 height 65
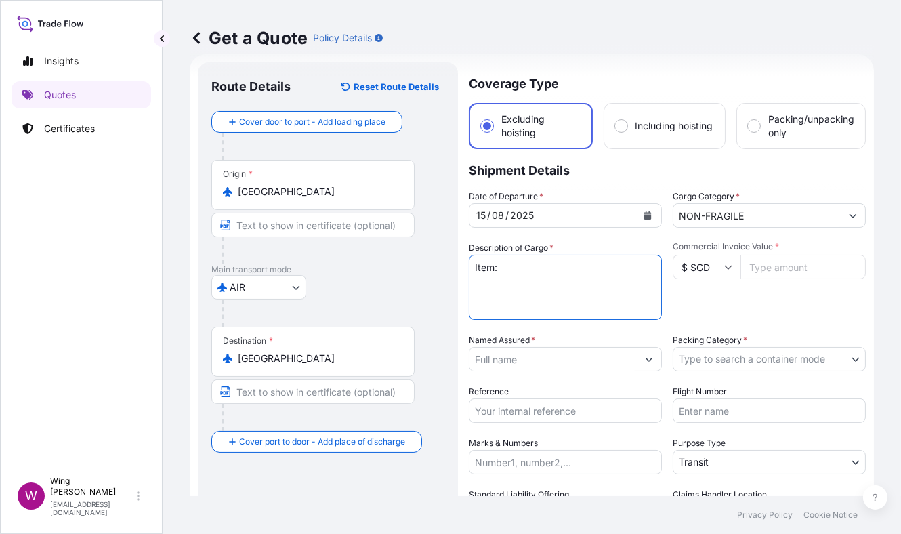
paste textarea "1. DDDS6, Invader, Radiant, Apple, Space, 2013, tile mosaic, 40 x 55cm (250,000…"
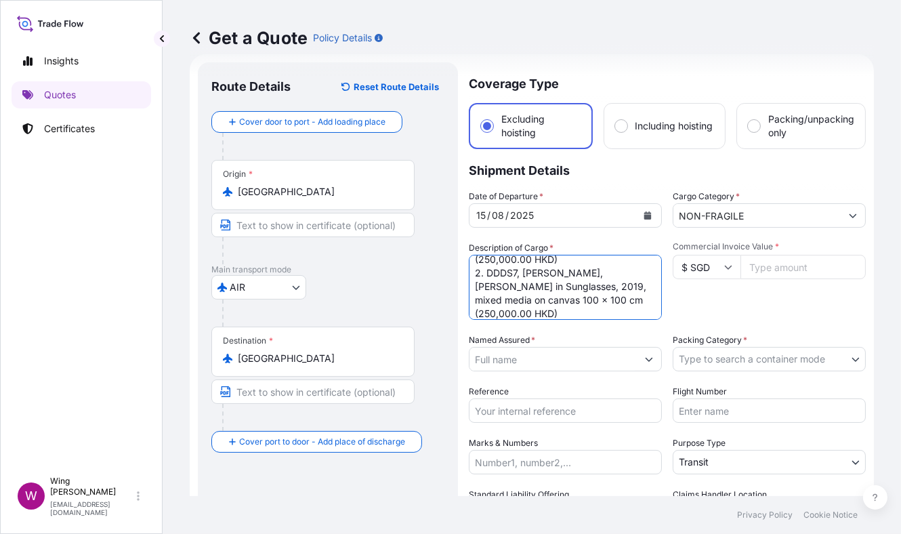
type textarea "Item: 1. DDDS6, Invader, Radiant, Apple, Space, 2013, tile mosaic, 40 x 55cm (2…"
drag, startPoint x: 402, startPoint y: 288, endPoint x: 416, endPoint y: 282, distance: 15.2
click at [401, 288] on div "AIR COURIER INSTALLATION LAND SEA AIR STORAGE" at bounding box center [327, 287] width 233 height 24
click at [726, 267] on input "$ SGD" at bounding box center [706, 267] width 68 height 24
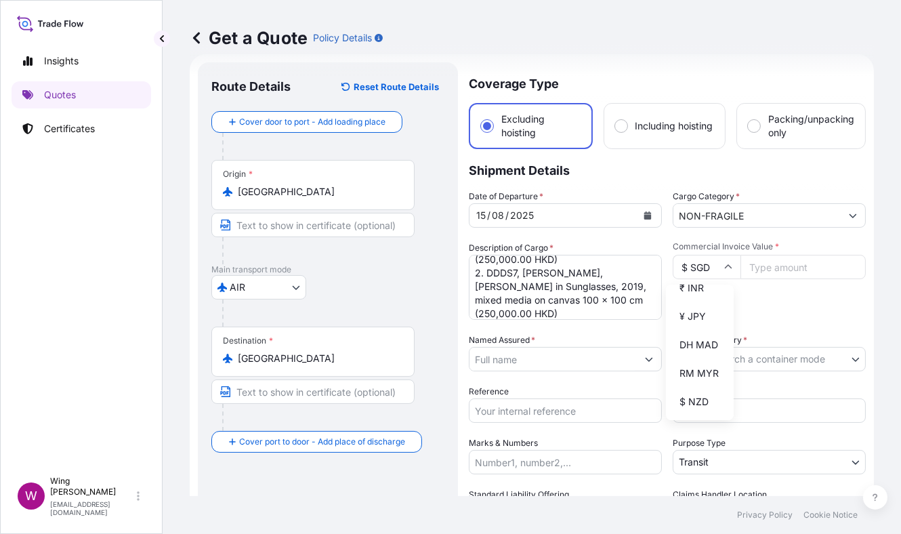
click at [697, 272] on div "$ HKD" at bounding box center [699, 259] width 57 height 26
type input "$ HKD"
click at [755, 266] on input "Commercial Invoice Value *" at bounding box center [802, 267] width 125 height 24
paste input "500000.00"
type input "500000.00"
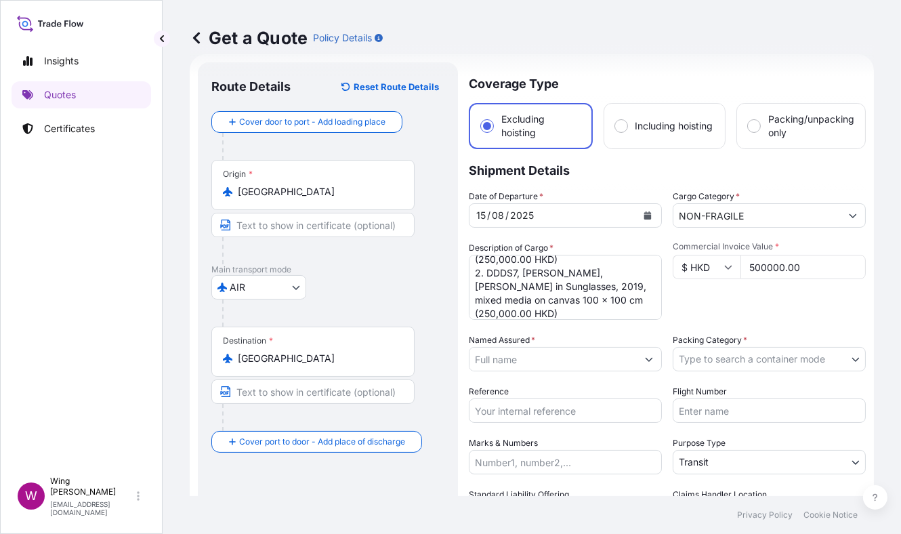
click at [745, 302] on div "Commercial Invoice Value * $ HKD 500000.00" at bounding box center [768, 280] width 193 height 79
click at [410, 283] on div "AIR COURIER INSTALLATION LAND SEA AIR STORAGE" at bounding box center [327, 287] width 233 height 24
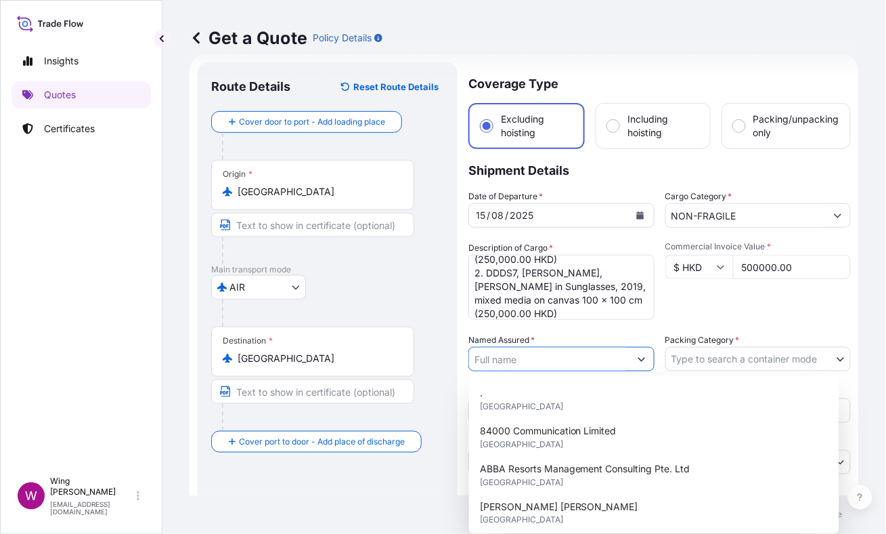
click at [571, 357] on input "Named Assured *" at bounding box center [549, 359] width 160 height 24
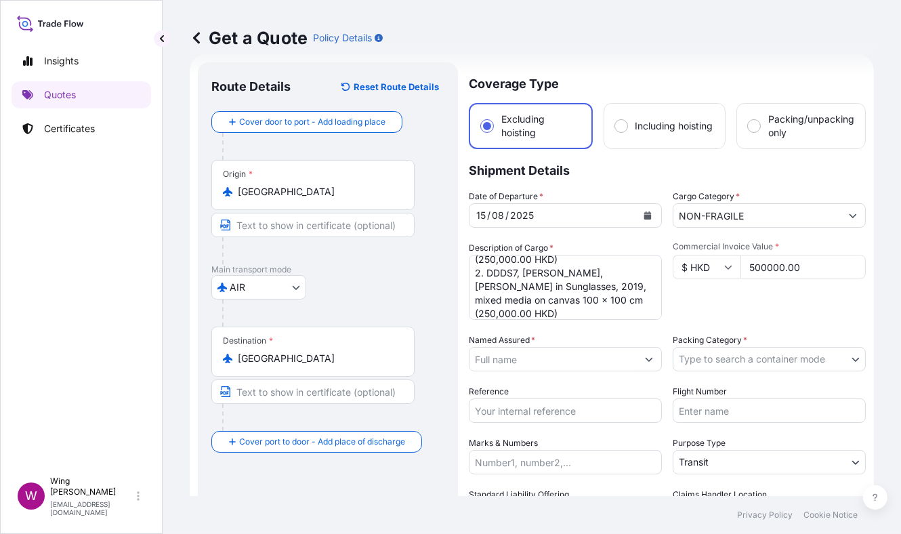
click at [515, 358] on input "Named Assured *" at bounding box center [552, 359] width 167 height 24
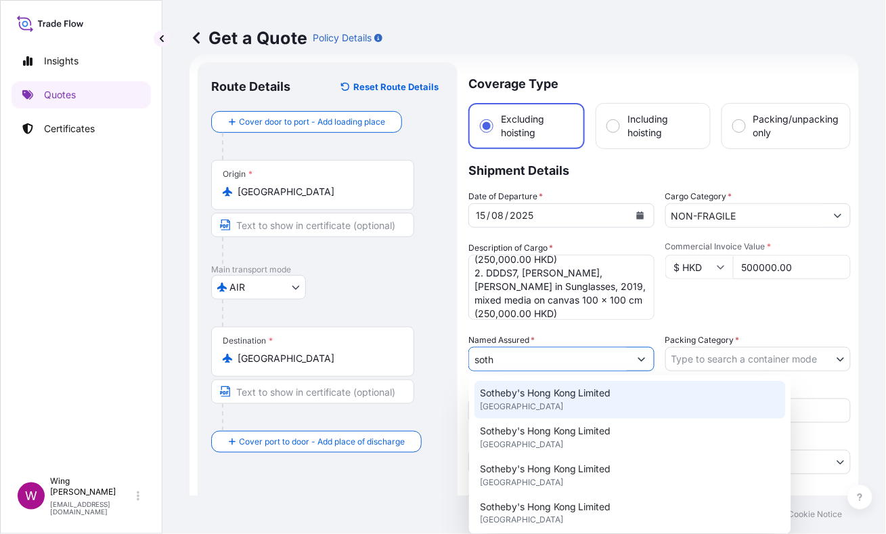
click at [515, 393] on span "Sotheby's Hong Kong Limited" at bounding box center [545, 393] width 131 height 14
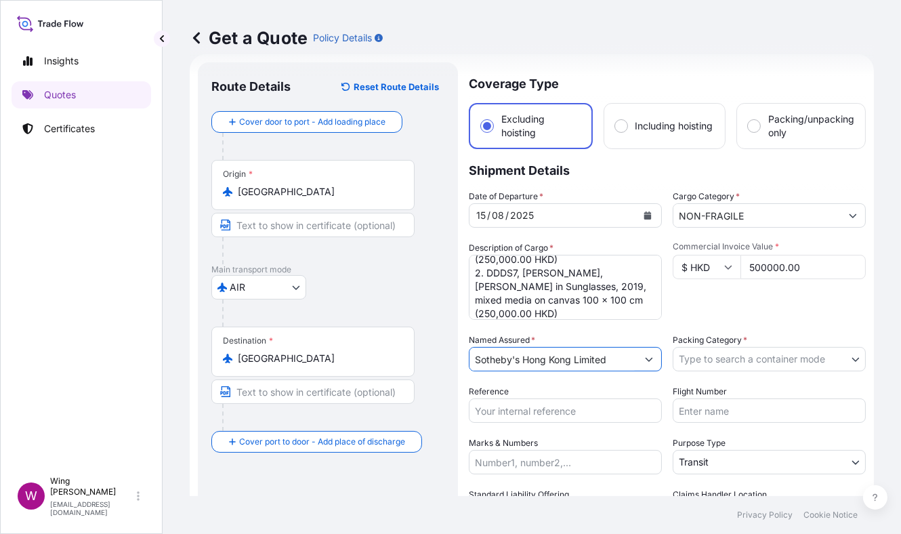
type input "Sotheby's Hong Kong Limited"
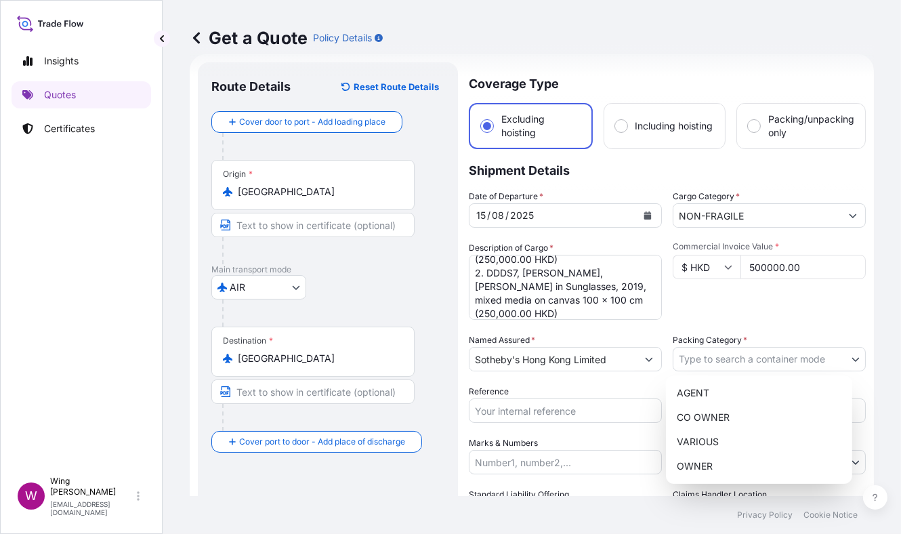
click at [725, 356] on body "15 options available. 15 options available. 9 options available. 1 option avail…" at bounding box center [450, 267] width 901 height 534
click at [705, 461] on div "OWNER" at bounding box center [758, 466] width 175 height 24
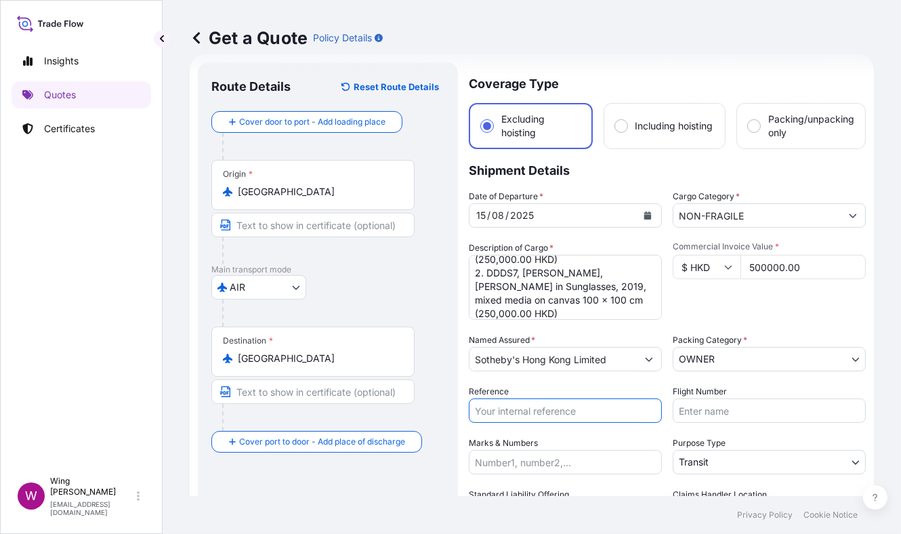
click at [529, 405] on input "Reference" at bounding box center [565, 410] width 193 height 24
click at [542, 410] on input "Reference" at bounding box center [565, 410] width 193 height 24
paste input "AMIM259265GMGM"
type input "AMIM259265GMGM"
click at [374, 493] on div "Route Details Reset Route Details Cover door to port - Add loading place Place …" at bounding box center [327, 344] width 233 height 537
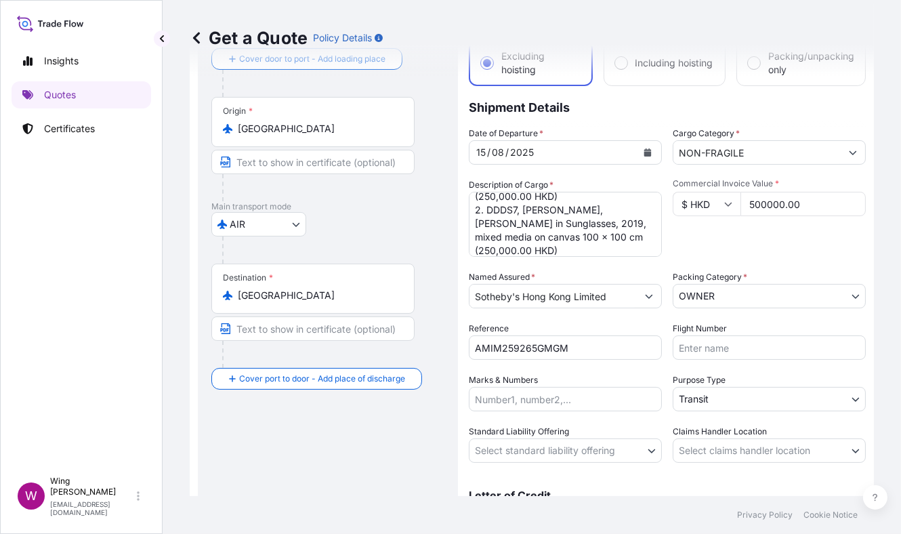
scroll to position [158, 0]
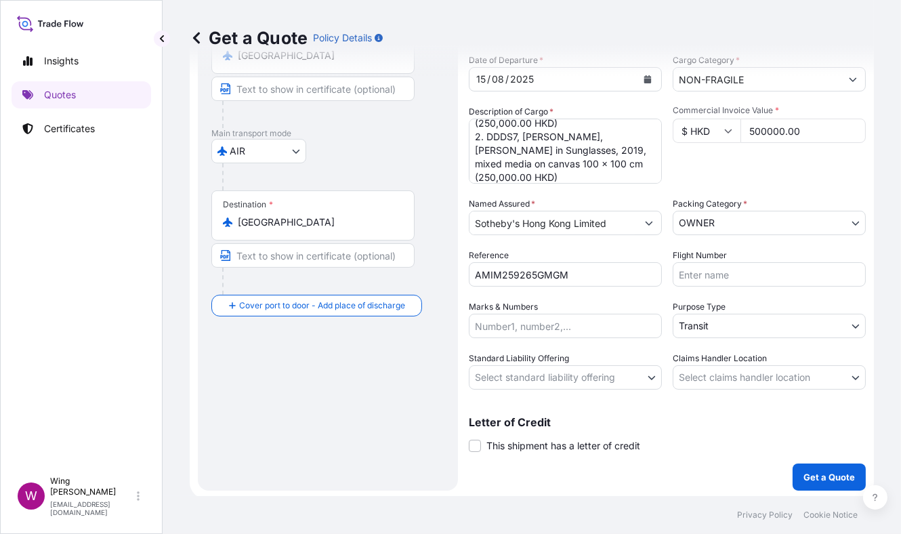
click at [707, 309] on span "Purpose Type" at bounding box center [698, 307] width 53 height 14
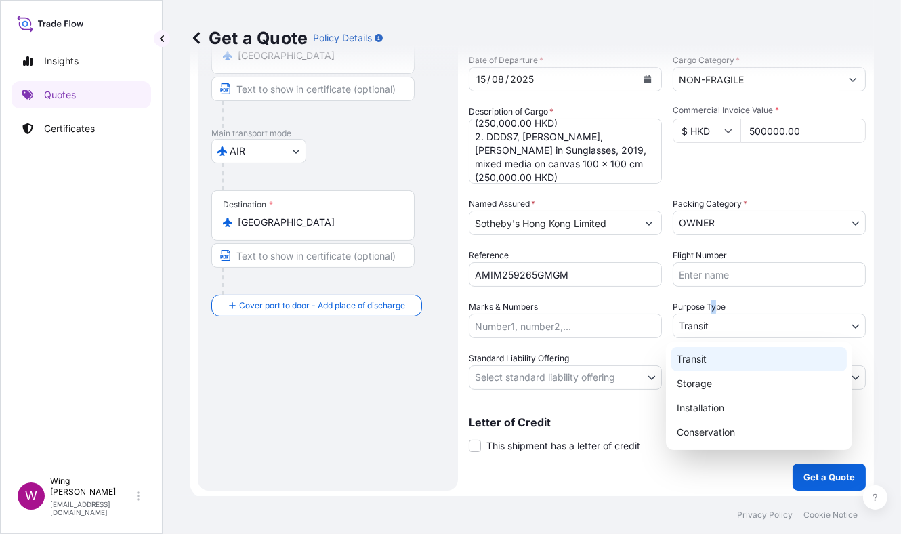
click at [703, 328] on body "Insights Quotes Certificates W Wing Lee [EMAIL_ADDRESS][DOMAIN_NAME] Get a Quot…" at bounding box center [450, 267] width 901 height 534
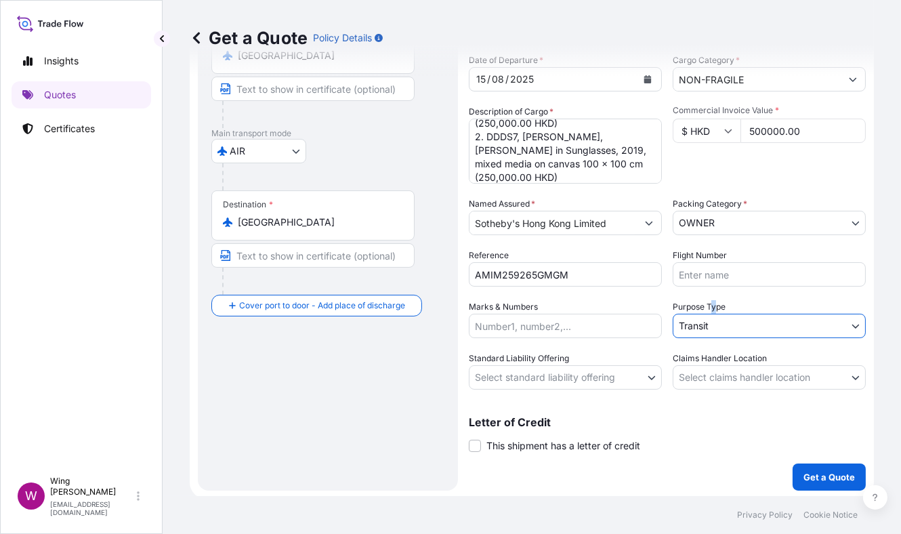
click at [561, 379] on body "Insights Quotes Certificates W Wing Lee [EMAIL_ADDRESS][DOMAIN_NAME] Get a Quot…" at bounding box center [450, 267] width 901 height 534
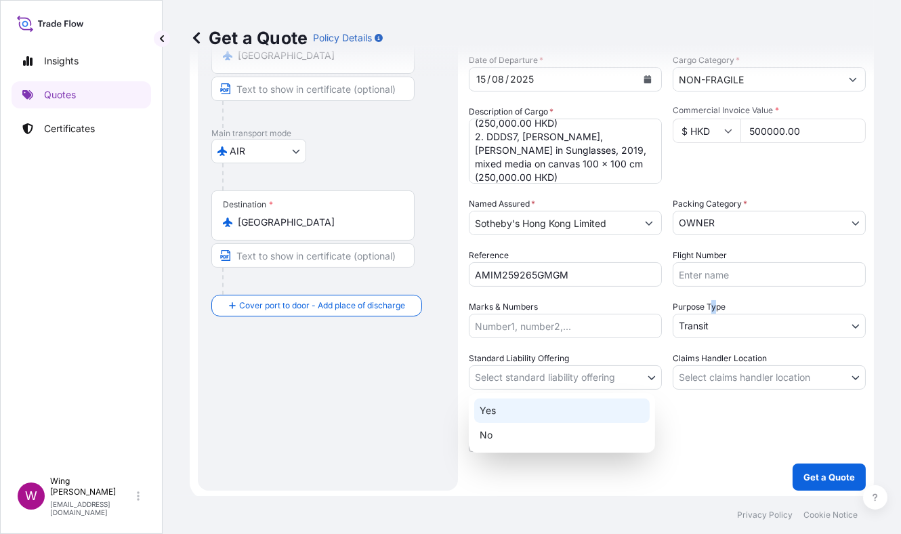
click at [555, 404] on div "Yes" at bounding box center [561, 410] width 175 height 24
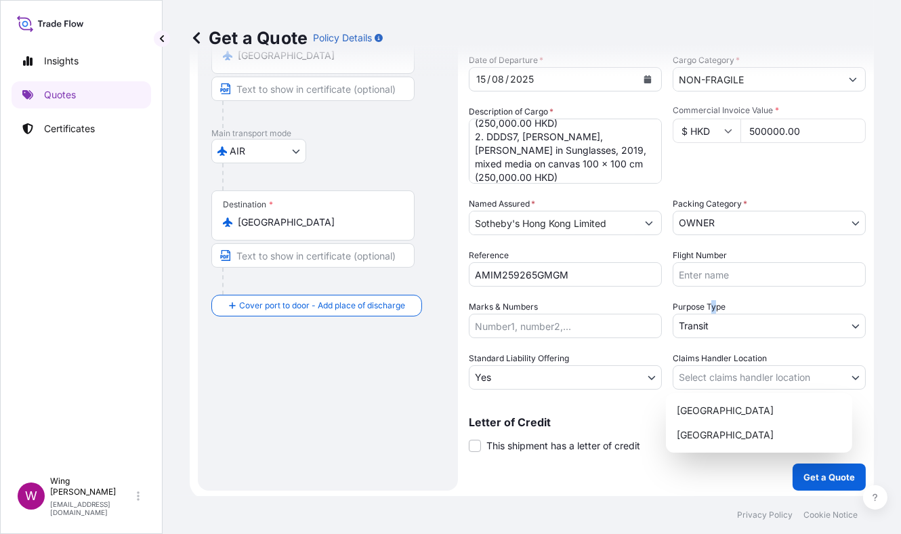
click at [698, 363] on body "Insights Quotes Certificates W Wing Lee [EMAIL_ADDRESS][DOMAIN_NAME] Get a Quot…" at bounding box center [450, 267] width 901 height 534
click at [697, 409] on div "[GEOGRAPHIC_DATA]" at bounding box center [758, 410] width 175 height 24
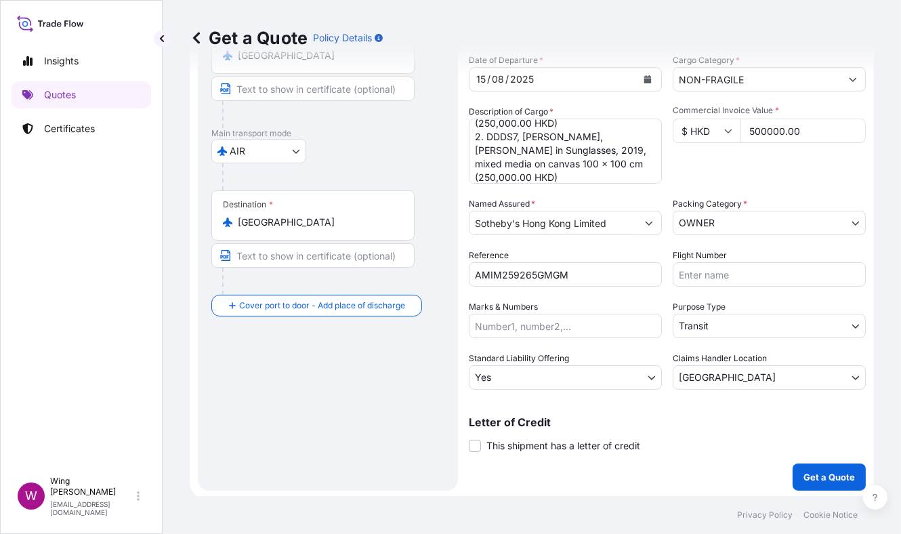
click at [383, 402] on div "Route Details Reset Route Details Cover door to port - Add loading place Place …" at bounding box center [327, 208] width 233 height 537
click at [820, 480] on p "Get a Quote" at bounding box center [828, 477] width 51 height 14
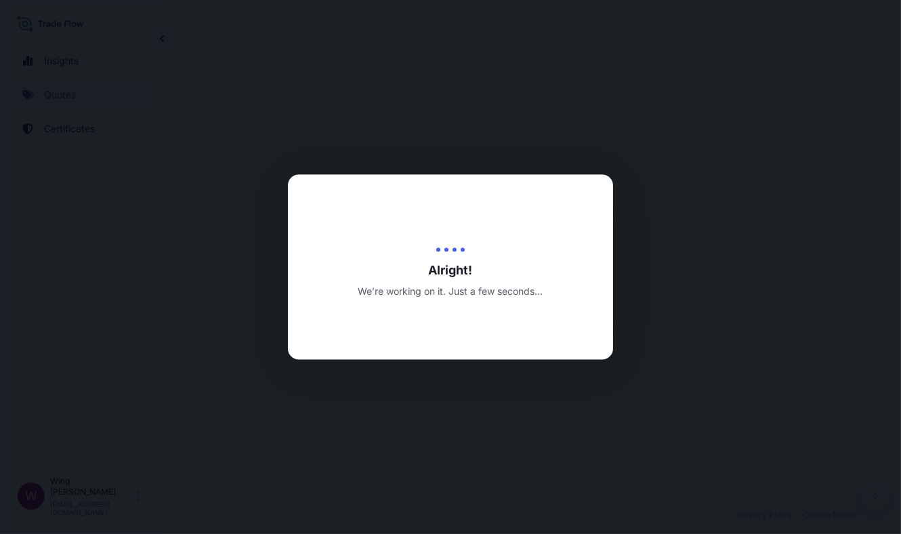
select select "AIR"
select select "27"
select select "Transit"
select select "Yes"
select select "[GEOGRAPHIC_DATA]"
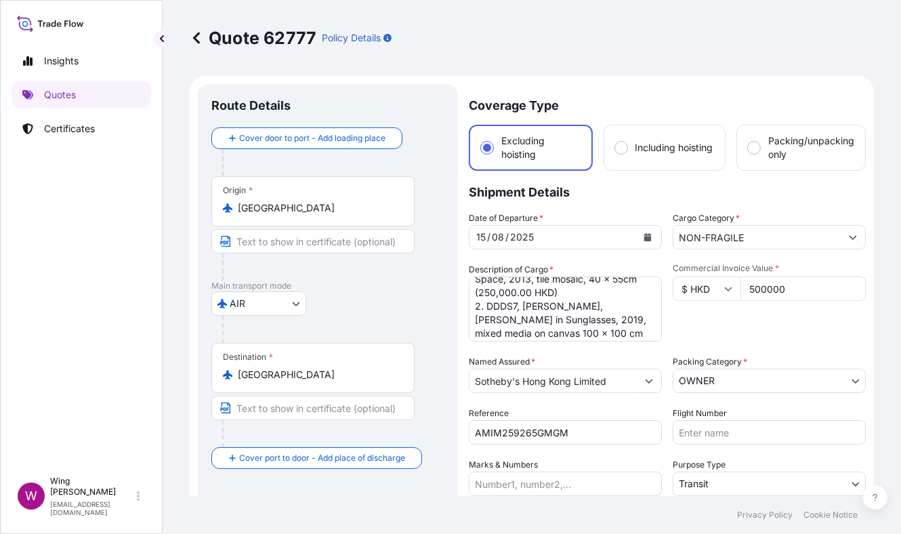
scroll to position [56, 0]
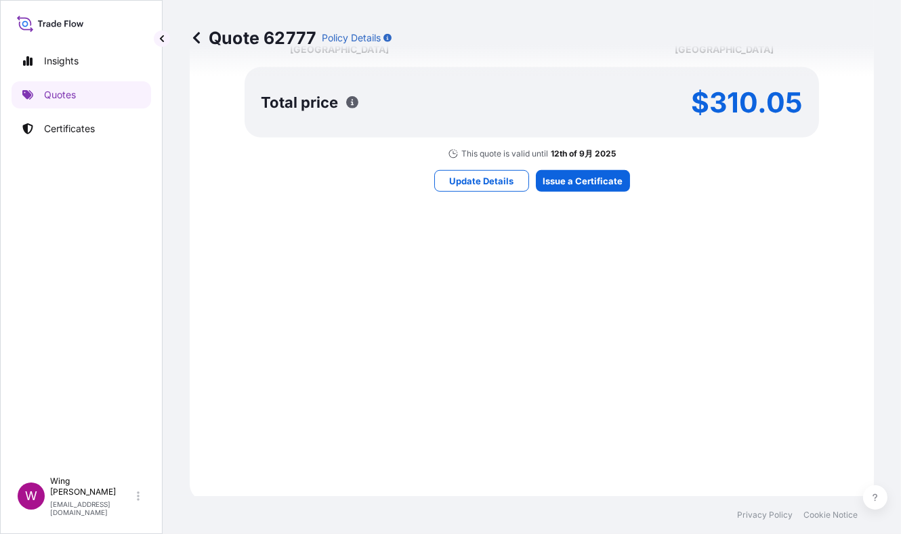
click at [527, 161] on div "Here's your insurance offer Primary Assured Helu-Trans group of companies and t…" at bounding box center [532, 28] width 646 height 907
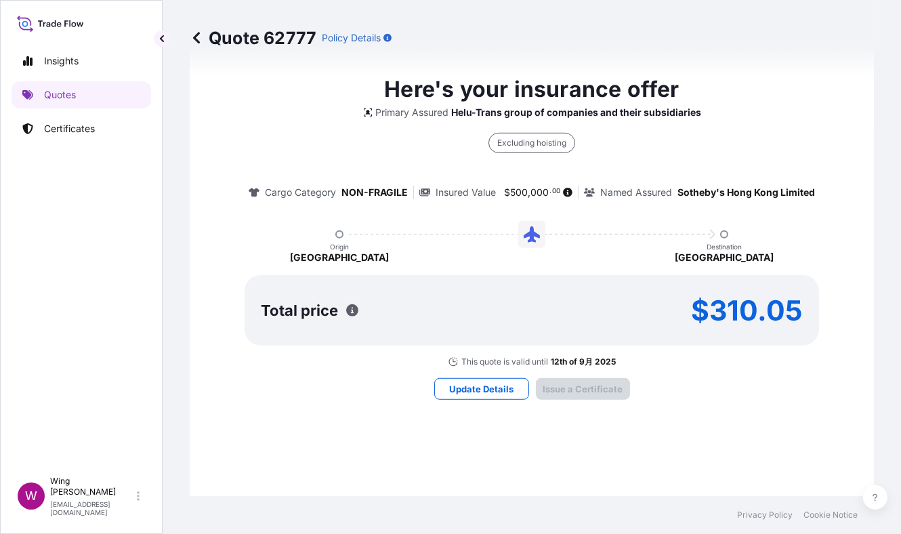
type input "[DATE]"
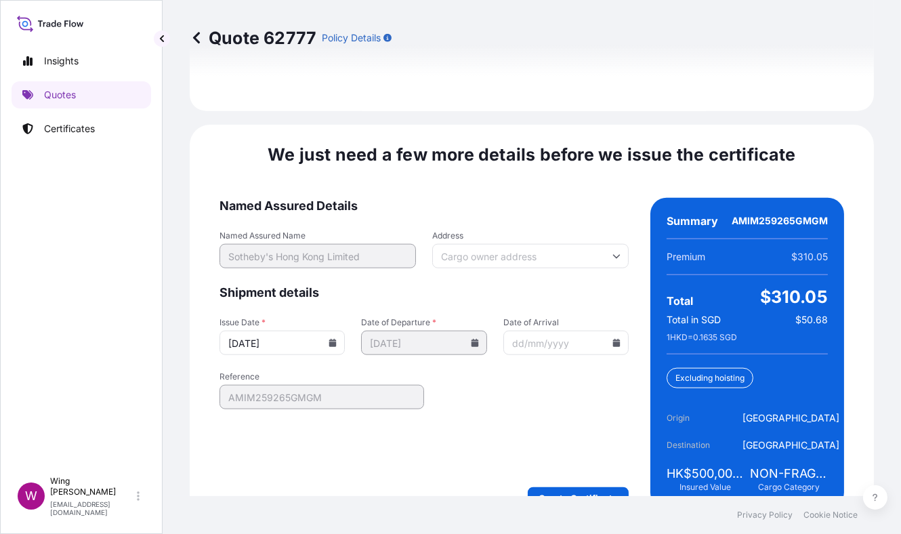
scroll to position [1948, 0]
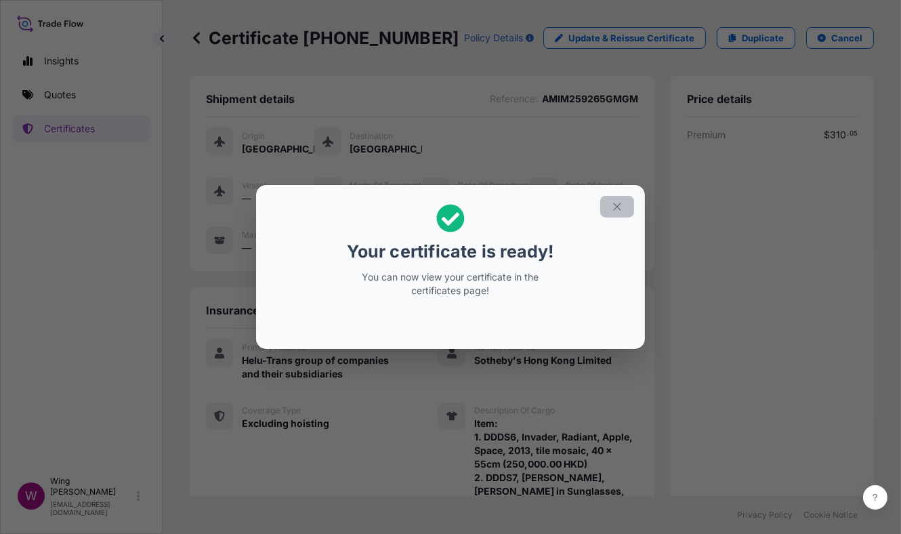
click at [620, 217] on button "button" at bounding box center [617, 207] width 34 height 22
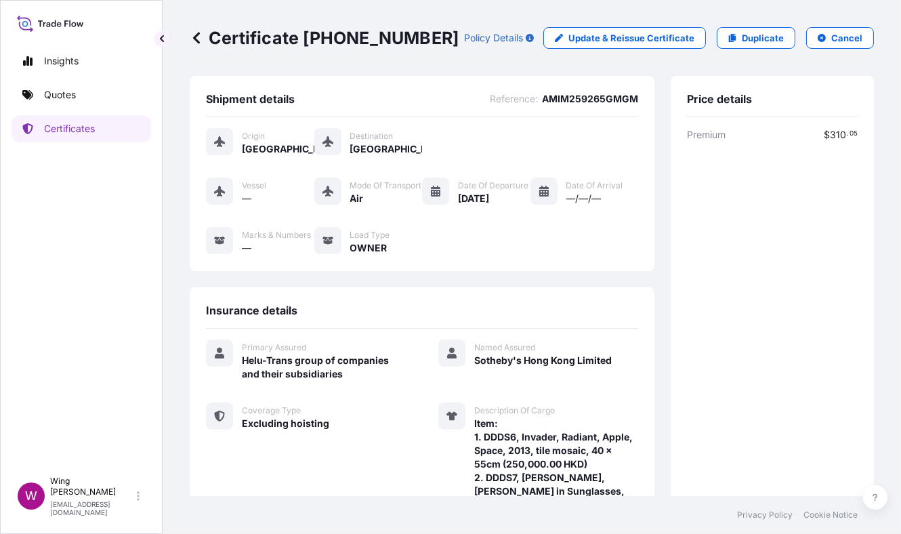
scroll to position [254, 0]
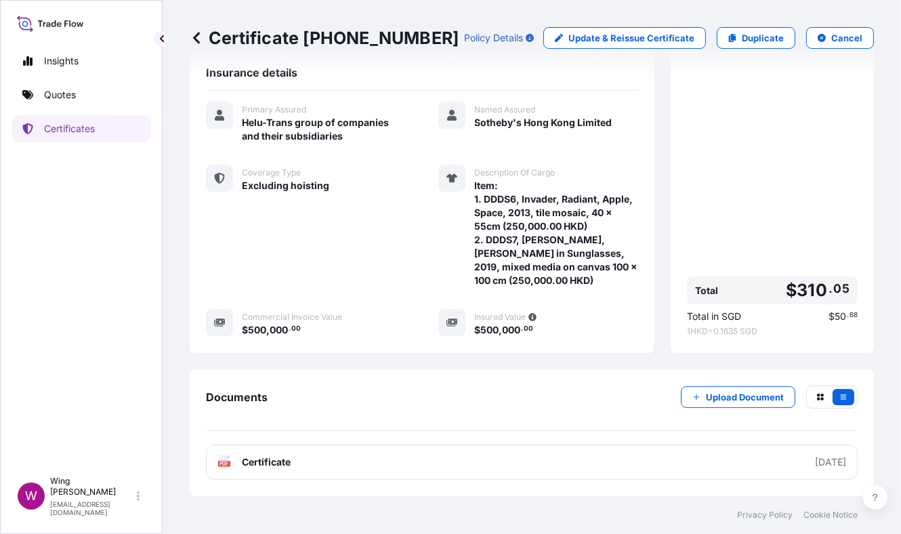
click at [222, 460] on icon at bounding box center [225, 462] width 12 height 14
